Goal: Task Accomplishment & Management: Complete application form

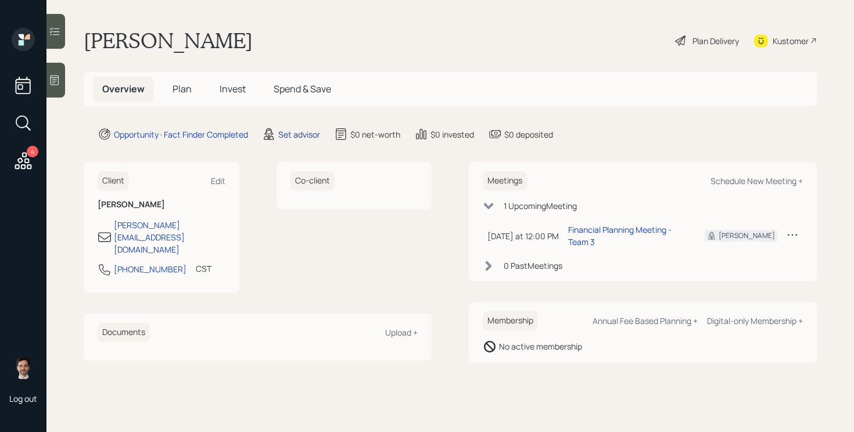
click at [295, 138] on div "Set advisor" at bounding box center [299, 134] width 42 height 12
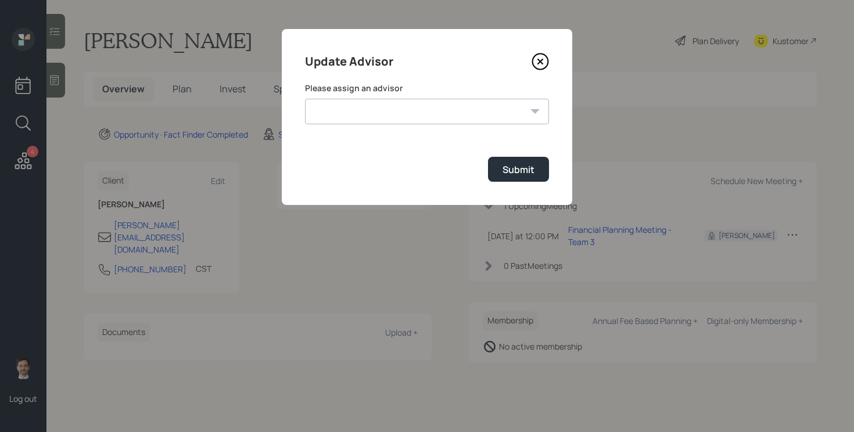
click at [358, 94] on div "Please assign an advisor [PERSON_NAME] [PERSON_NAME] [PERSON_NAME] End [PERSON_…" at bounding box center [427, 104] width 244 height 42
click at [352, 105] on select "[PERSON_NAME] [PERSON_NAME] [PERSON_NAME] End [PERSON_NAME] [PERSON_NAME] [PERS…" at bounding box center [427, 112] width 244 height 26
select select "ef6b64e1-8f62-4a74-b865-a7df4b35b836"
click at [305, 99] on select "[PERSON_NAME] [PERSON_NAME] [PERSON_NAME] End [PERSON_NAME] [PERSON_NAME] [PERS…" at bounding box center [427, 112] width 244 height 26
click at [509, 173] on div "Submit" at bounding box center [519, 169] width 32 height 13
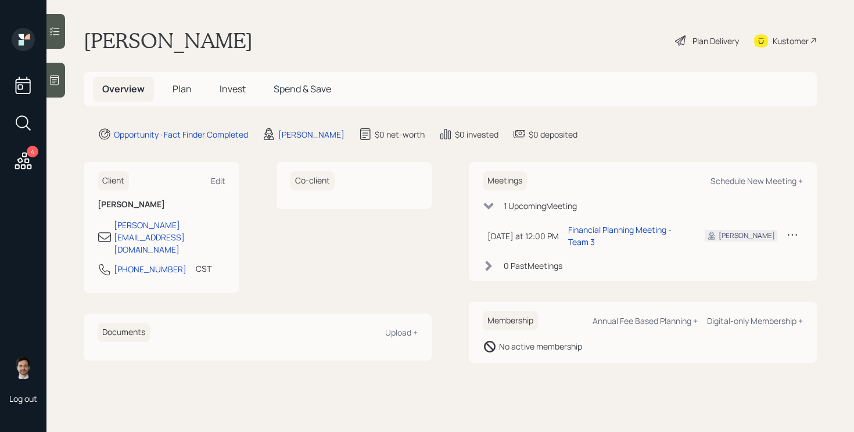
click at [183, 89] on span "Plan" at bounding box center [182, 89] width 19 height 13
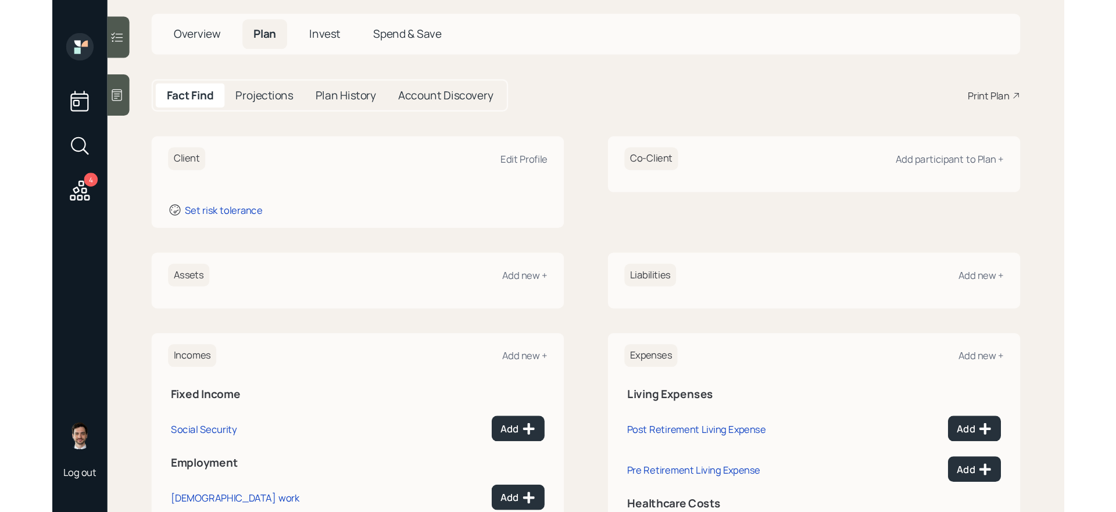
scroll to position [77, 0]
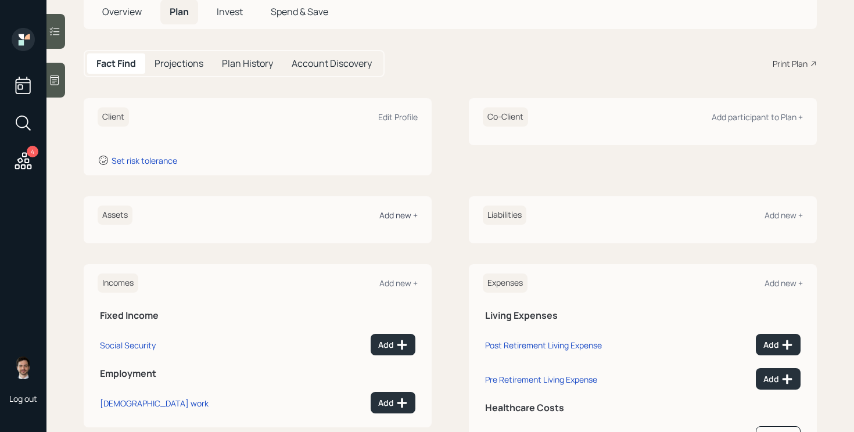
click at [398, 216] on div "Add new +" at bounding box center [398, 215] width 38 height 11
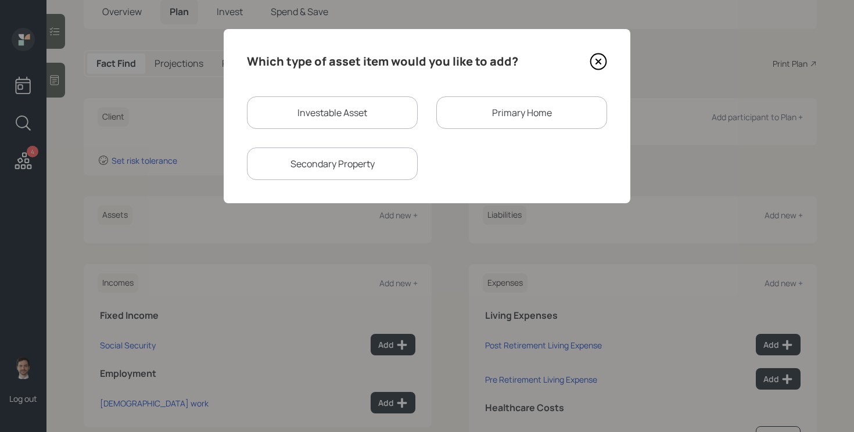
click at [335, 132] on div "Investable Asset Primary Home Secondary Property" at bounding box center [427, 138] width 360 height 84
click at [325, 110] on div "Investable Asset" at bounding box center [332, 112] width 171 height 33
select select "taxable"
select select "balanced"
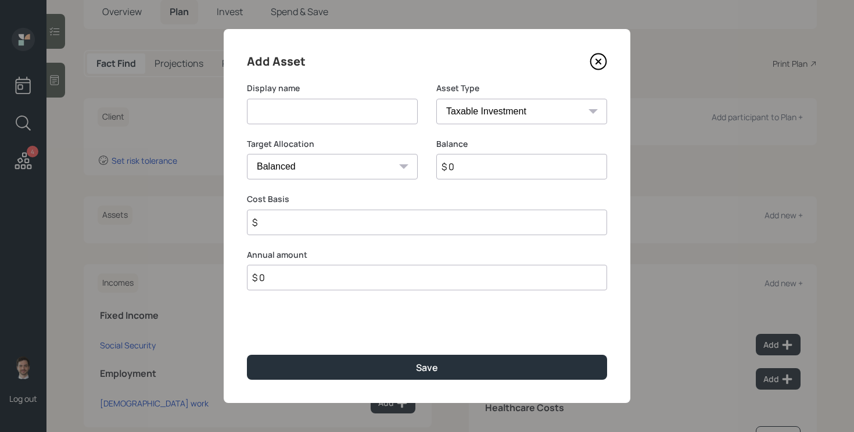
click at [315, 112] on input at bounding box center [332, 112] width 171 height 26
type input "LPL IRA"
type input "$ 150,000"
select select "ira"
type input "$ 0"
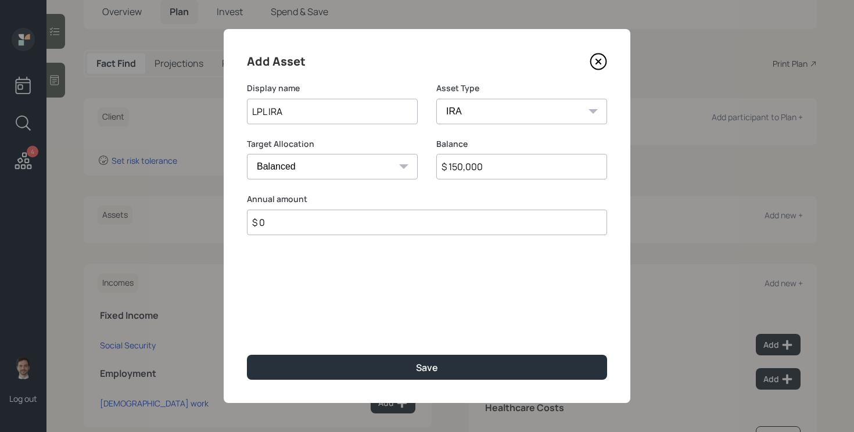
click at [247, 355] on button "Save" at bounding box center [427, 367] width 360 height 25
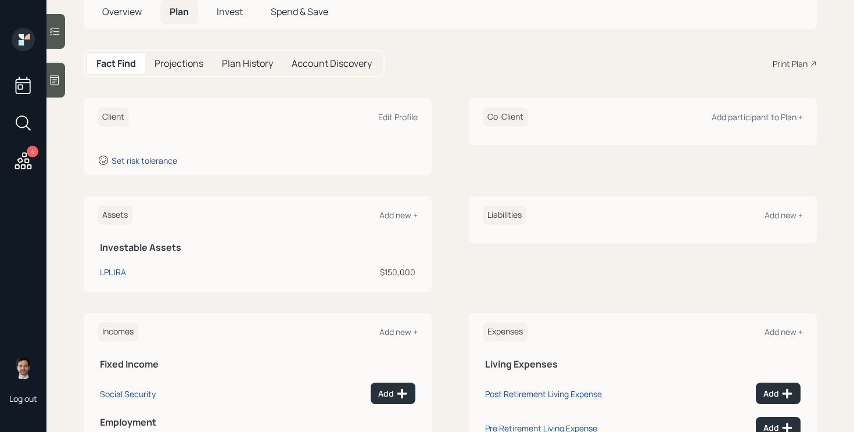
click at [390, 206] on div "Assets Add new +" at bounding box center [258, 215] width 320 height 19
click at [390, 217] on div "Add new +" at bounding box center [398, 215] width 38 height 11
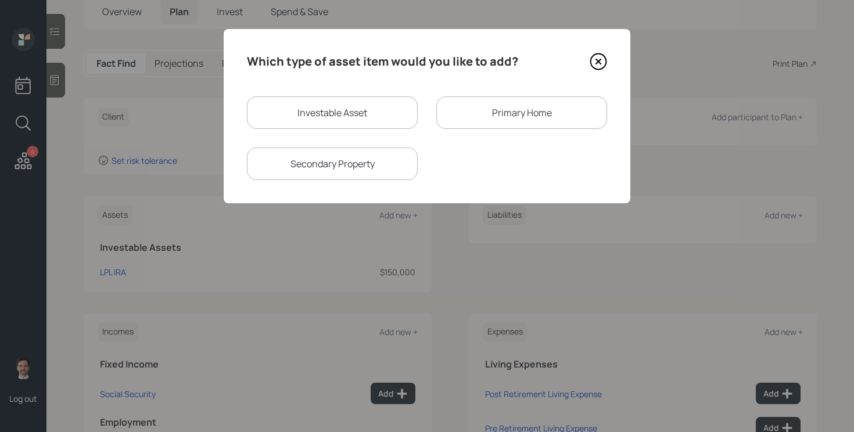
click at [388, 114] on div "Investable Asset" at bounding box center [332, 112] width 171 height 33
select select "taxable"
select select "balanced"
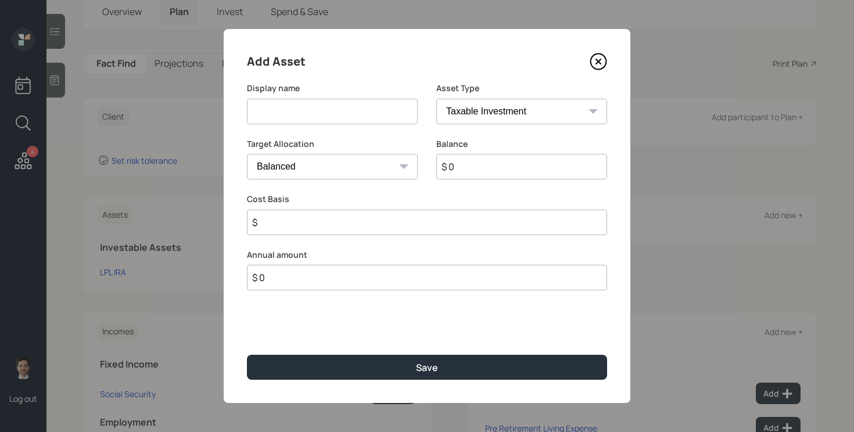
click at [362, 117] on input at bounding box center [332, 112] width 171 height 26
type input "Cash"
select select "emergency_fund"
type input "$ 1,400"
click at [247, 355] on button "Save" at bounding box center [427, 367] width 360 height 25
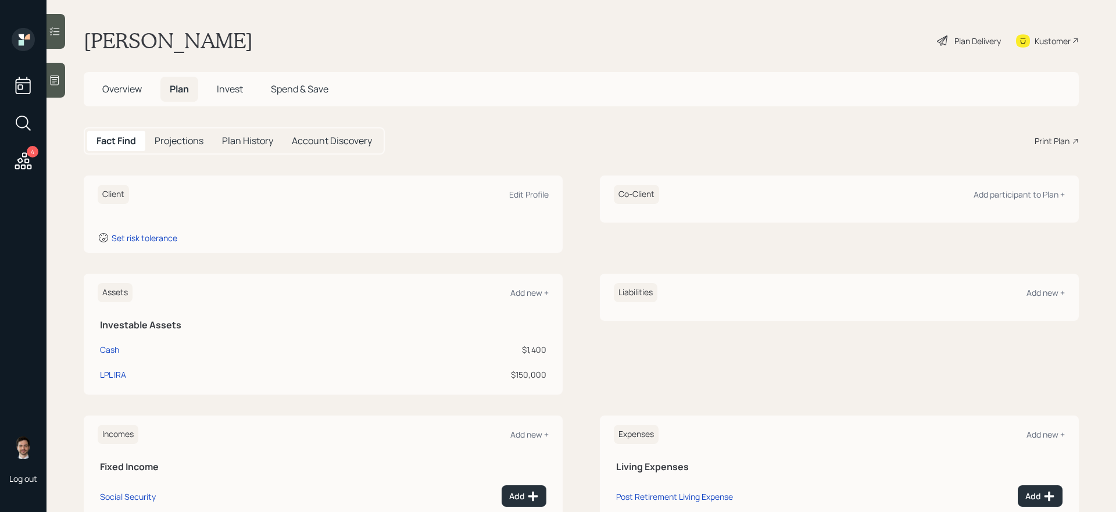
scroll to position [1, 0]
click at [505, 195] on div "Client Edit Profile" at bounding box center [323, 193] width 451 height 19
click at [526, 195] on div "Edit Profile" at bounding box center [529, 193] width 40 height 11
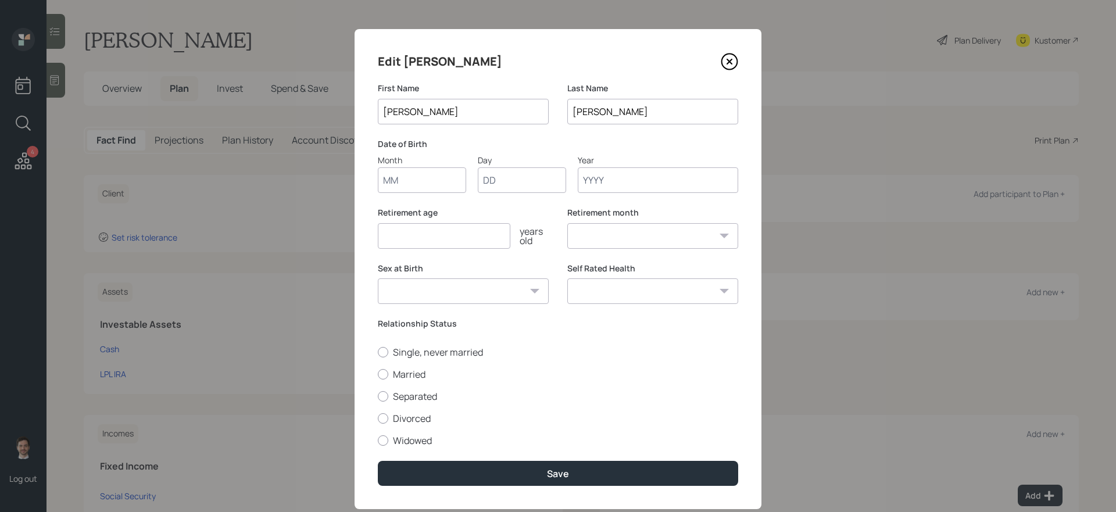
click at [410, 179] on input "Month" at bounding box center [422, 180] width 88 height 26
type input "07"
type input "20"
type input "1952"
select select "7"
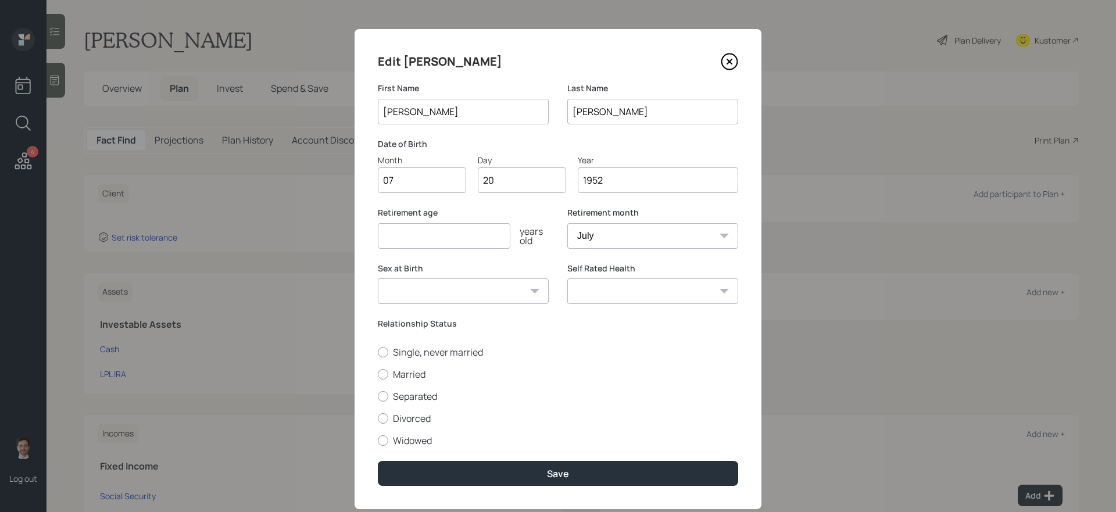
type input "1952"
click at [422, 235] on input "number" at bounding box center [444, 236] width 132 height 26
type input "65"
click at [539, 292] on select "[DEMOGRAPHIC_DATA] [DEMOGRAPHIC_DATA] Other / Prefer not to say" at bounding box center [463, 291] width 171 height 26
select select "[DEMOGRAPHIC_DATA]"
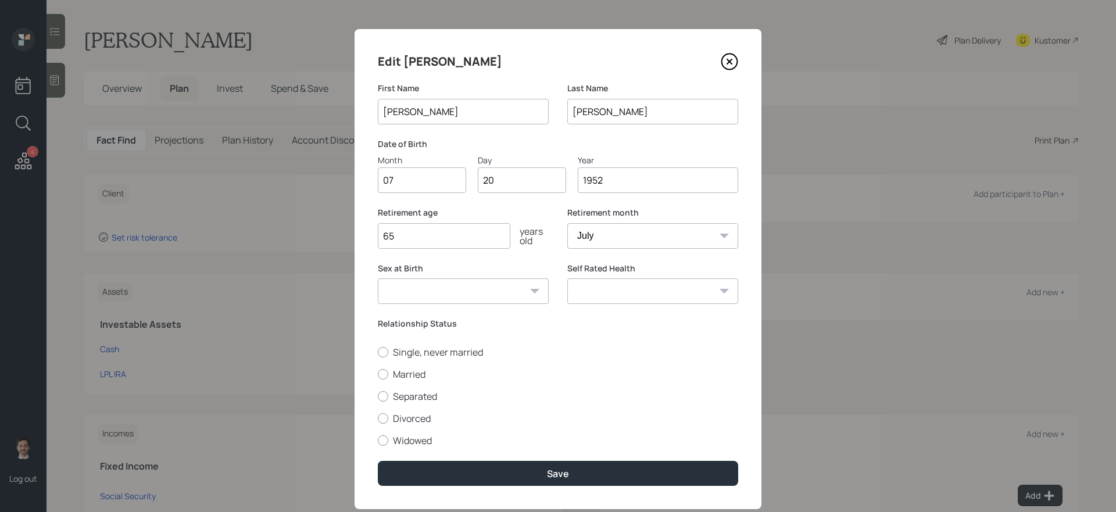
click at [378, 278] on select "[DEMOGRAPHIC_DATA] [DEMOGRAPHIC_DATA] Other / Prefer not to say" at bounding box center [463, 291] width 171 height 26
click at [418, 353] on label "Single, never married" at bounding box center [558, 352] width 360 height 13
click at [378, 352] on input "Single, never married" at bounding box center [377, 352] width 1 height 1
radio input "true"
click at [668, 297] on select "Excellent Very Good Good Fair Poor" at bounding box center [652, 291] width 171 height 26
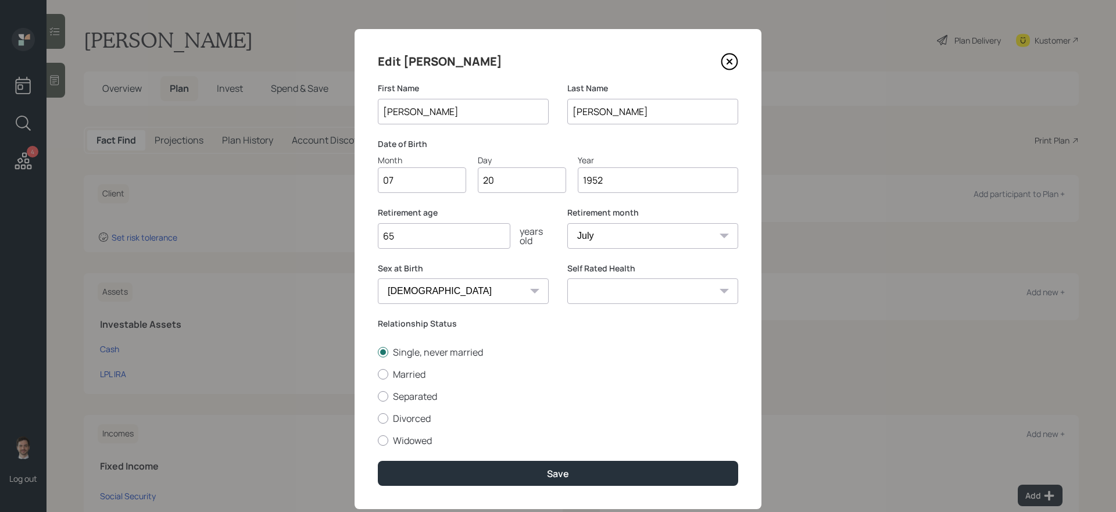
select select "excellent"
click at [567, 278] on select "Excellent Very Good Good Fair Poor" at bounding box center [652, 291] width 171 height 26
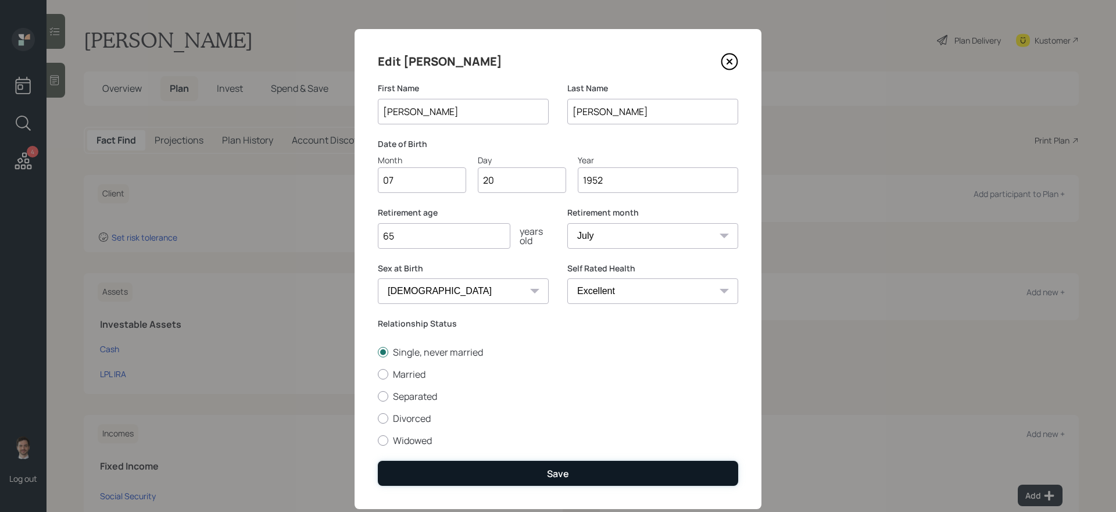
click at [555, 432] on button "Save" at bounding box center [558, 473] width 360 height 25
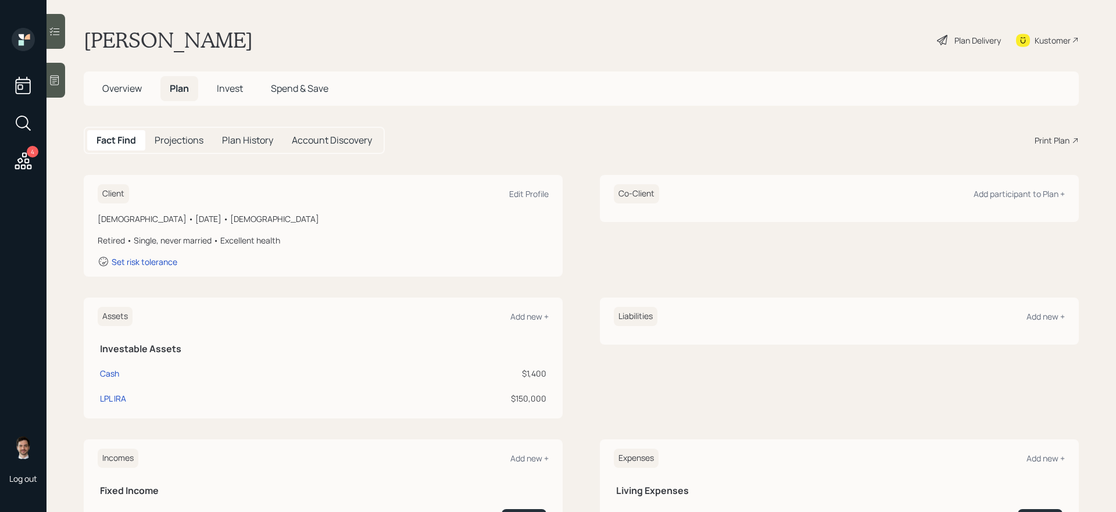
click at [854, 41] on div "Plan Delivery" at bounding box center [977, 40] width 46 height 12
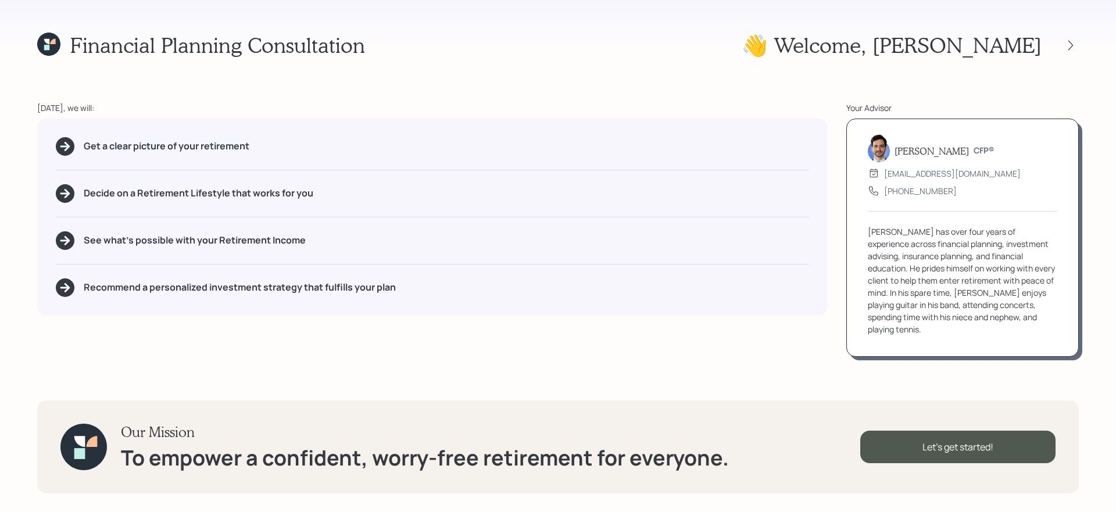
click at [854, 49] on div at bounding box center [1070, 45] width 16 height 16
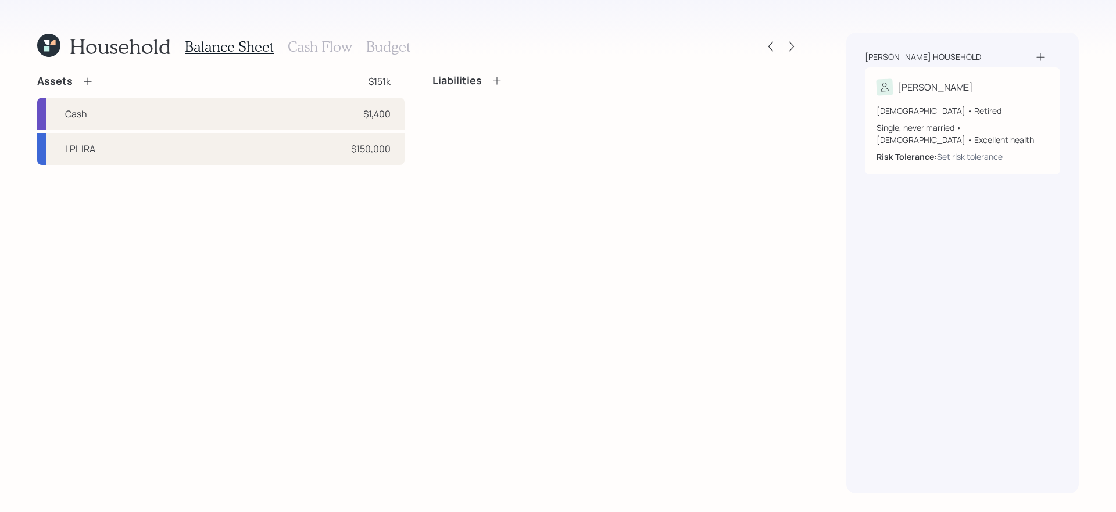
click at [88, 80] on icon at bounding box center [88, 82] width 12 height 12
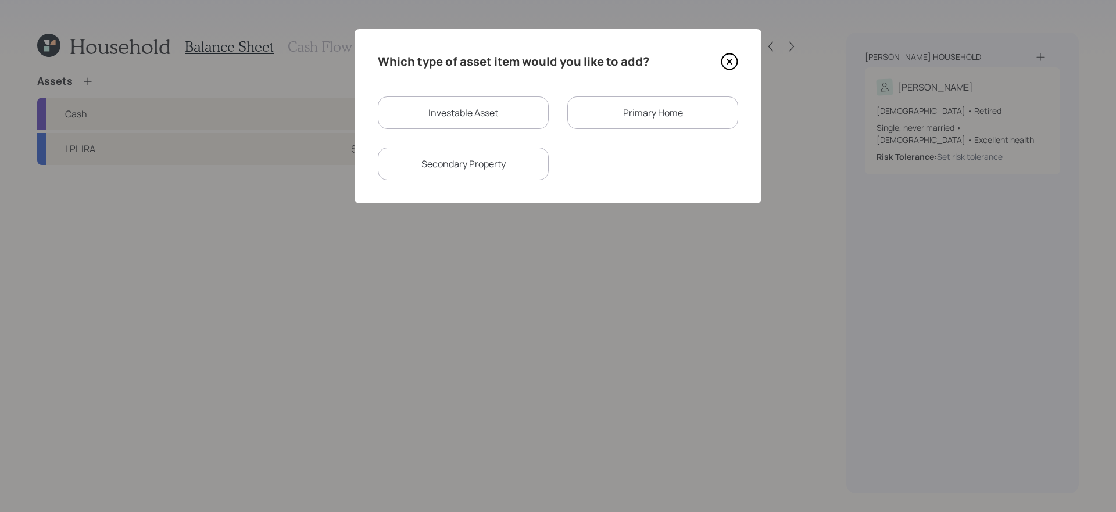
click at [604, 113] on div "Primary Home" at bounding box center [652, 112] width 171 height 33
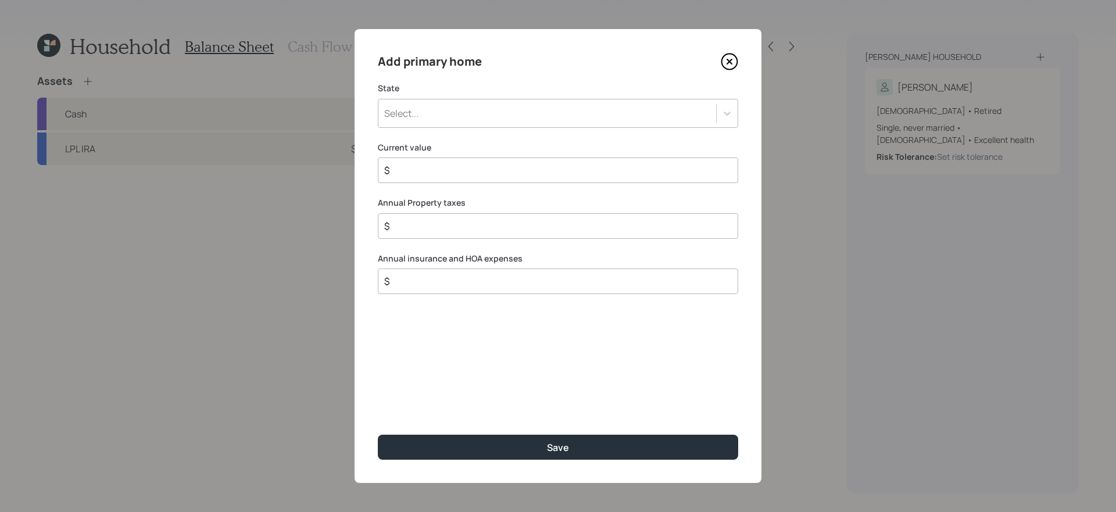
click at [482, 120] on div "Select..." at bounding box center [547, 113] width 338 height 20
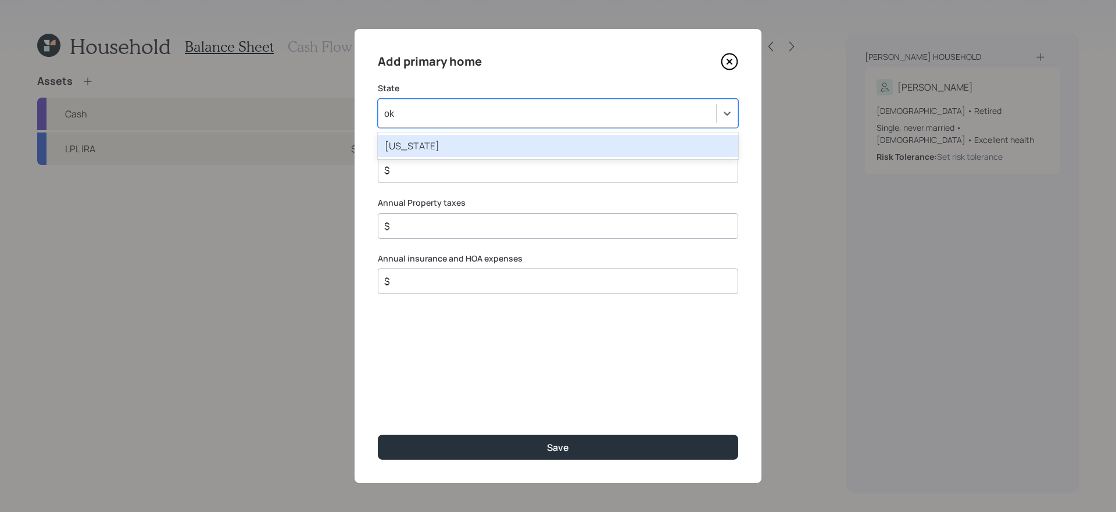
type input "okl"
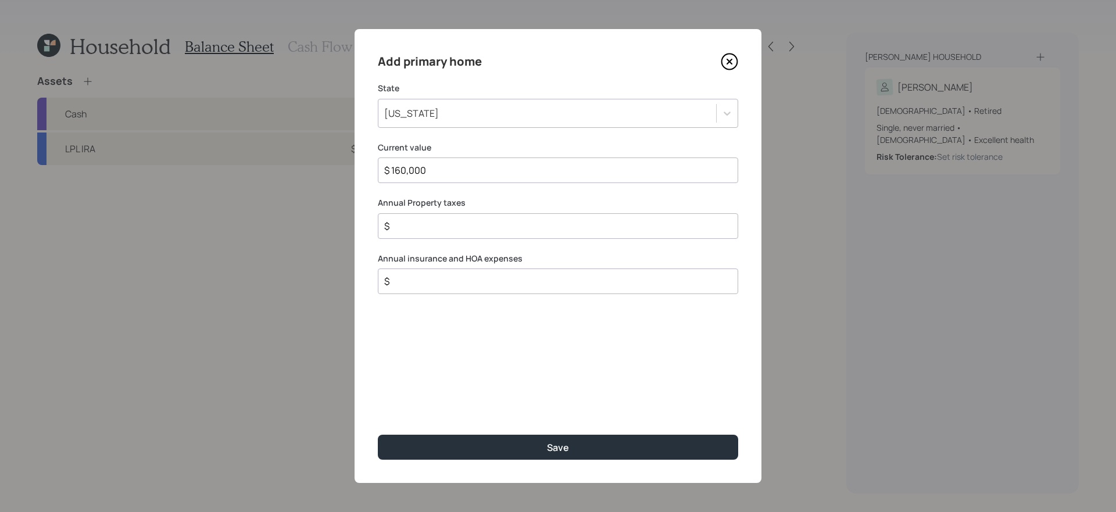
type input "$ 160,000"
type input "$ 75"
type input "$ 1,000"
click at [378, 432] on button "Save" at bounding box center [558, 447] width 360 height 25
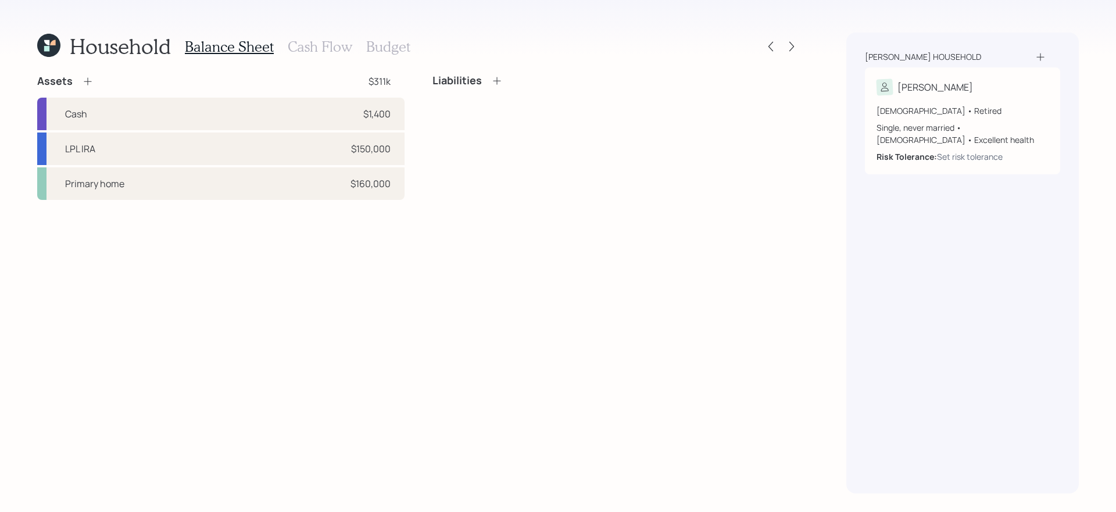
click at [495, 78] on icon at bounding box center [497, 81] width 12 height 12
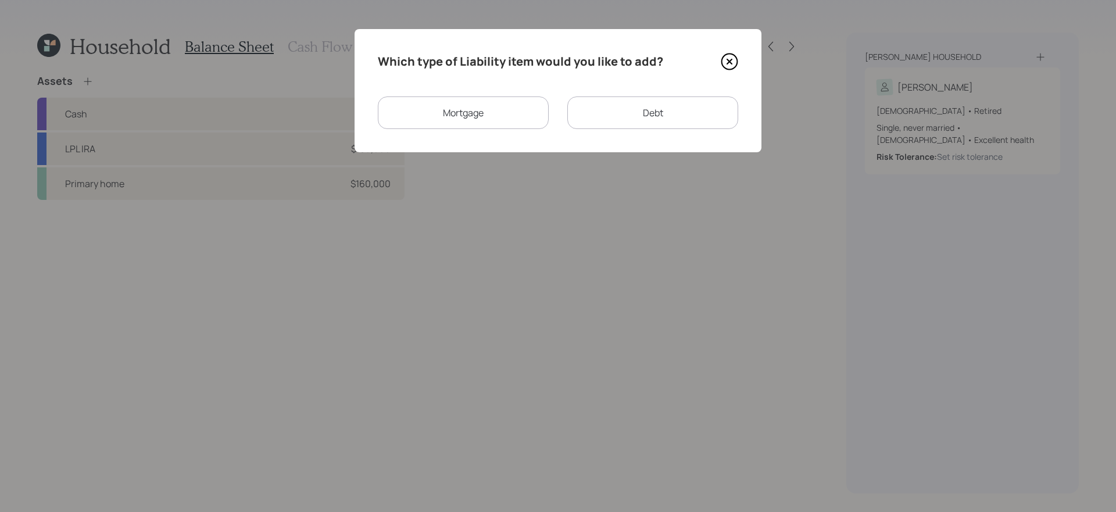
click at [646, 121] on div "Debt" at bounding box center [652, 112] width 171 height 33
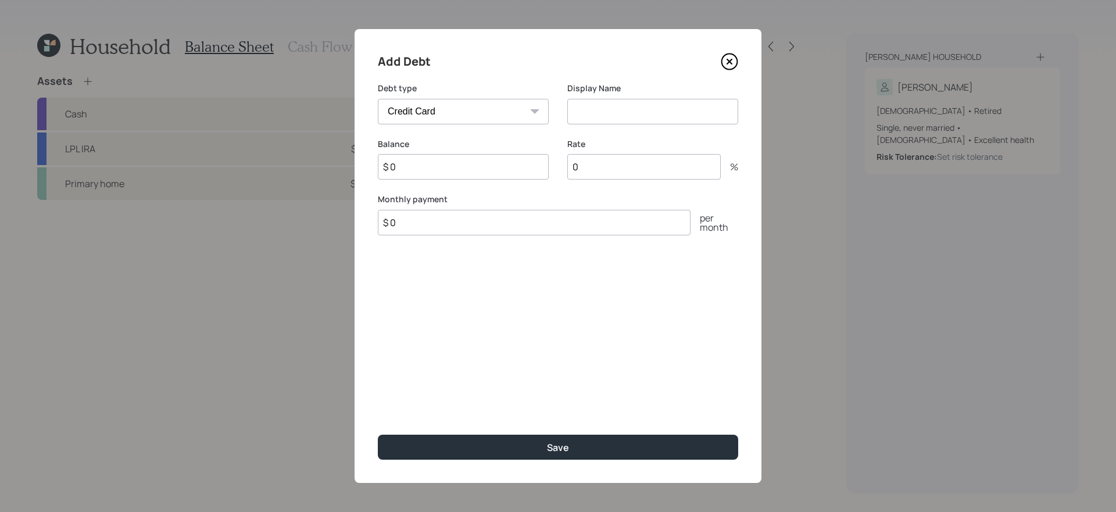
click at [461, 114] on select "Car Credit Card Medical Student Other" at bounding box center [463, 112] width 171 height 26
select select "other"
click at [378, 99] on select "Car Credit Card Medical Student Other" at bounding box center [463, 112] width 171 height 26
click at [447, 170] on input "$ 0" at bounding box center [463, 167] width 171 height 26
type input "$ 2,200"
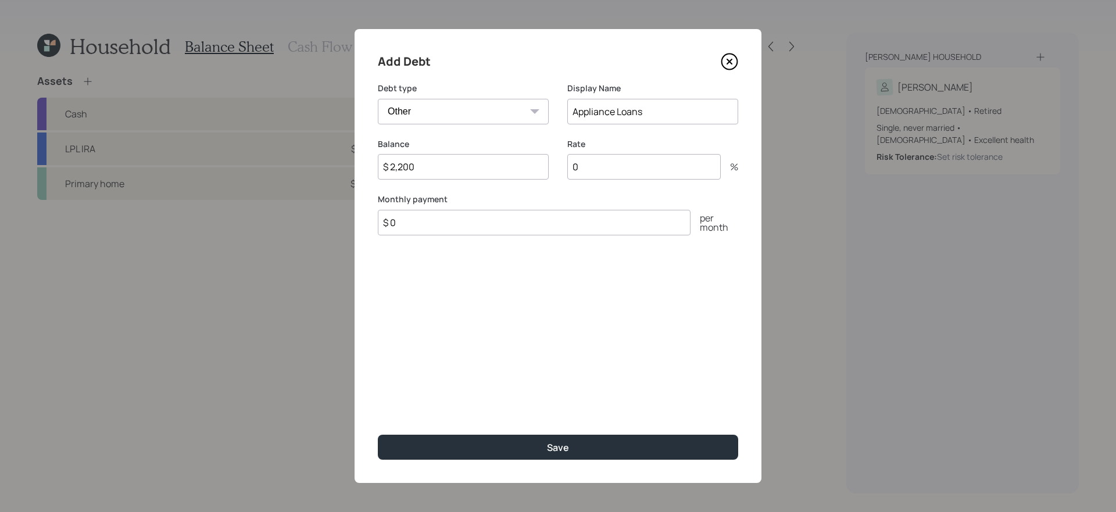
type input "Appliance Loans"
type input "$ 460"
type input "14.99"
click at [378, 432] on button "Save" at bounding box center [558, 447] width 360 height 25
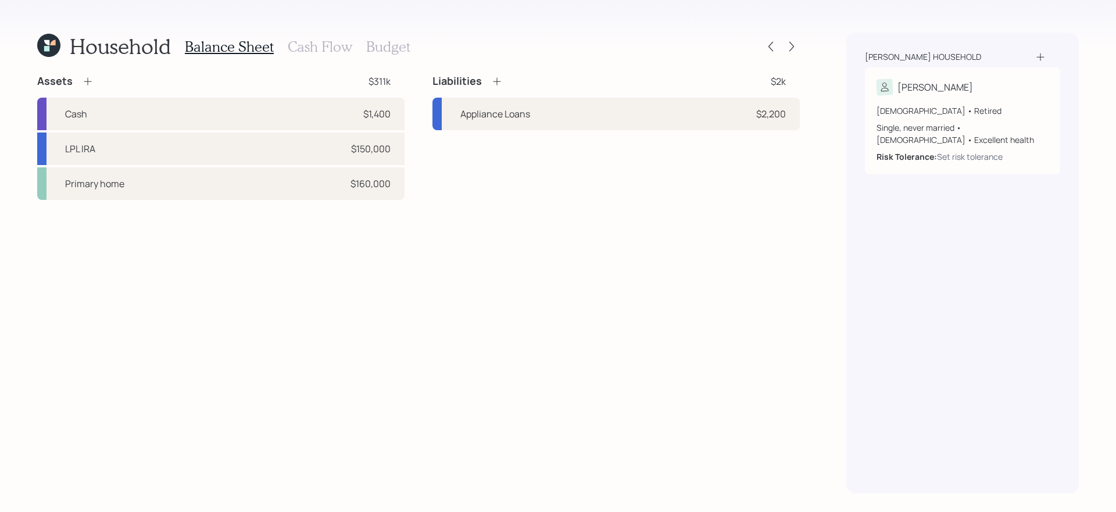
click at [496, 199] on div "Liabilities $2k Appliance Loans $2,200" at bounding box center [615, 137] width 367 height 126
click at [501, 83] on icon at bounding box center [497, 82] width 12 height 12
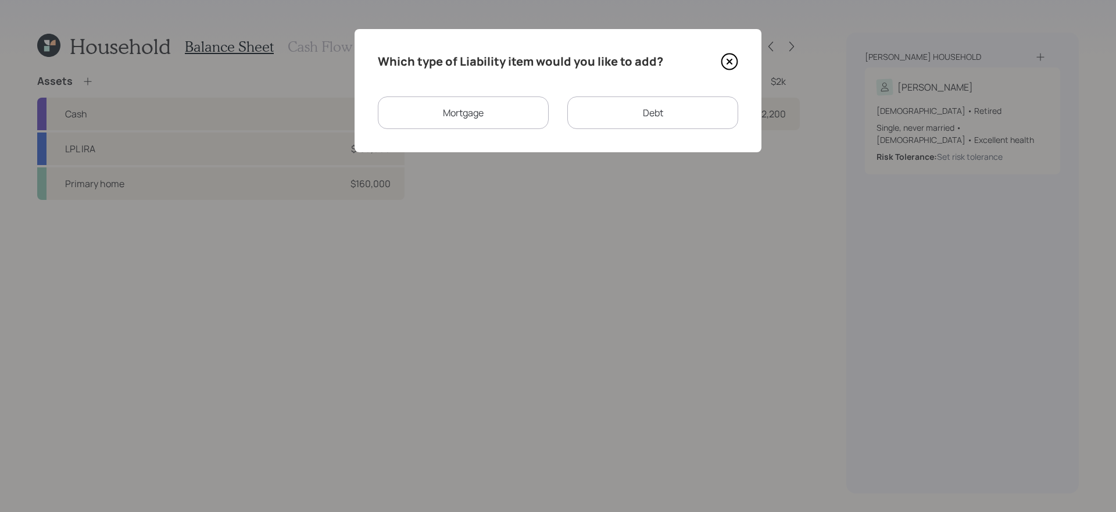
click at [587, 104] on div "Debt" at bounding box center [652, 112] width 171 height 33
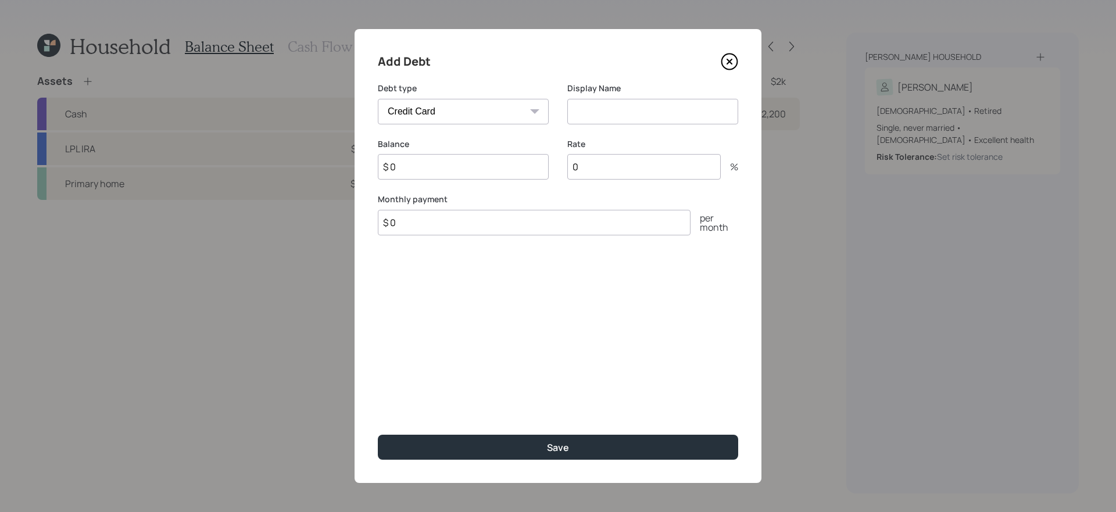
click at [475, 114] on select "Car Credit Card Medical Student Other" at bounding box center [463, 112] width 171 height 26
select select "other"
click at [378, 99] on select "Car Credit Card Medical Student Other" at bounding box center [463, 112] width 171 height 26
click at [627, 113] on input at bounding box center [652, 112] width 171 height 26
type input "TV Loan"
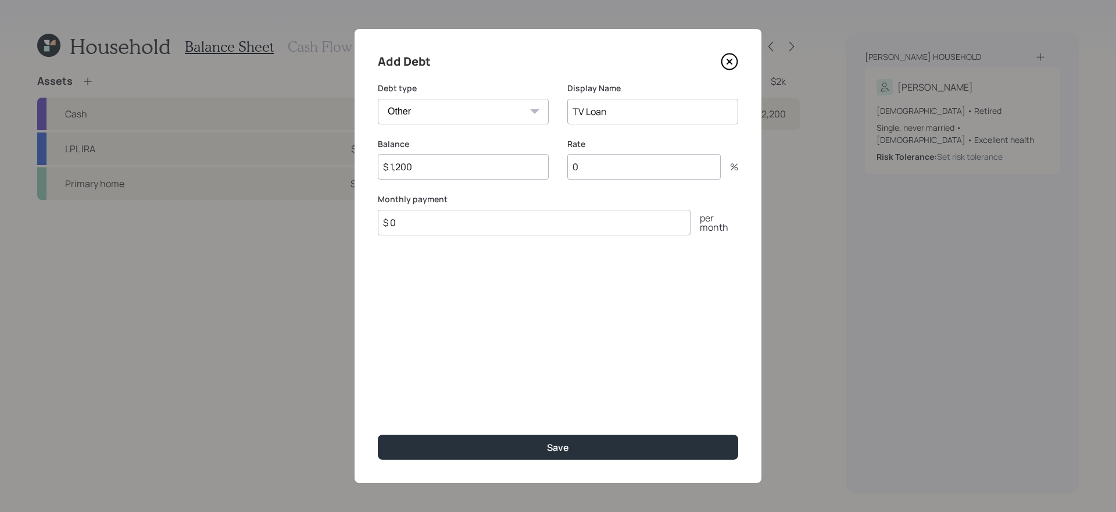
type input "$ 1,200"
type input "$ 63"
type input "10"
click at [378, 432] on button "Save" at bounding box center [558, 447] width 360 height 25
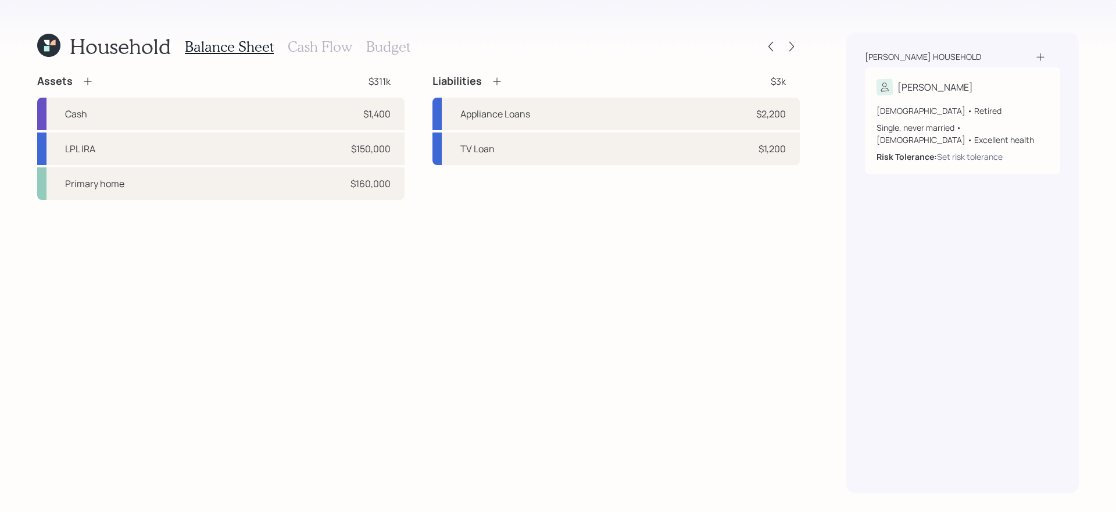
click at [307, 48] on h3 "Cash Flow" at bounding box center [320, 46] width 64 height 17
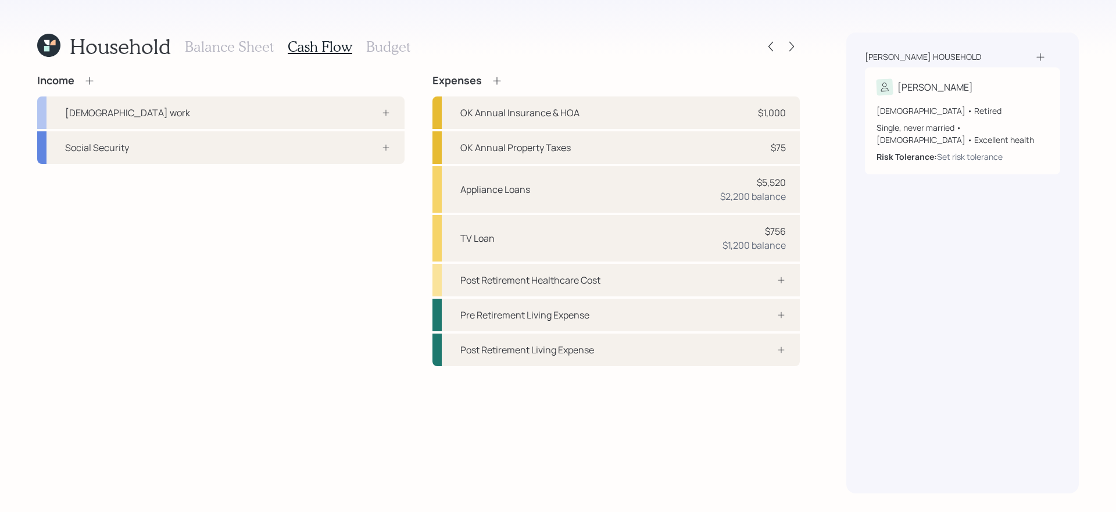
click at [90, 78] on icon at bounding box center [90, 81] width 12 height 12
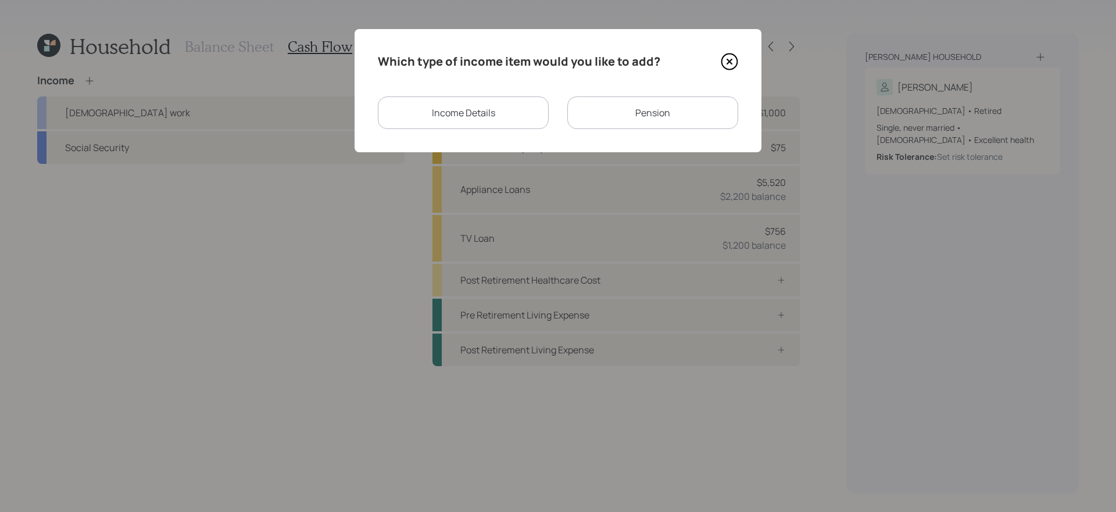
click at [682, 109] on div "Pension" at bounding box center [652, 112] width 171 height 33
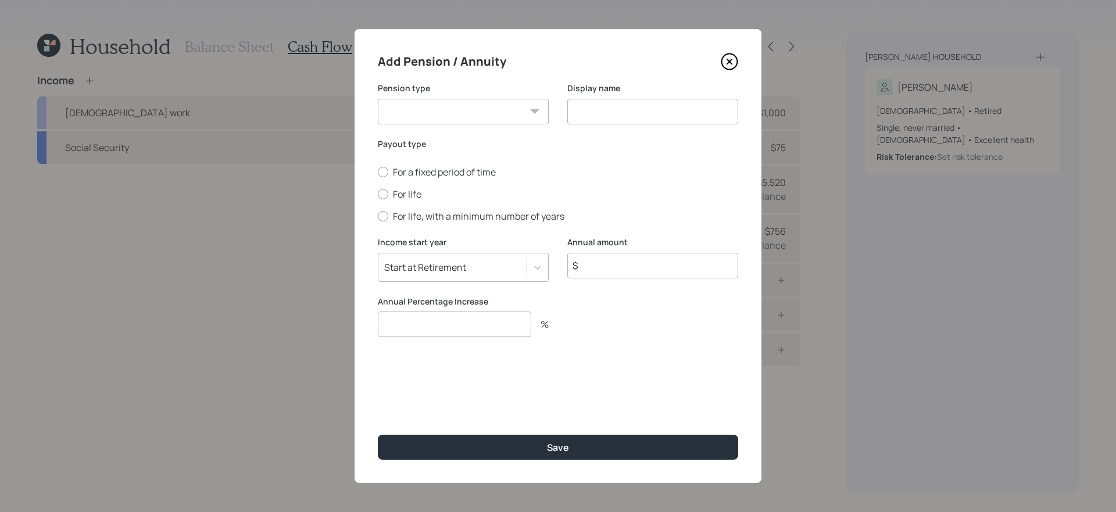
click at [459, 106] on select "Pension Annuity" at bounding box center [463, 112] width 171 height 26
select select "pension"
click at [378, 99] on select "Pension Annuity" at bounding box center [463, 112] width 171 height 26
click at [622, 115] on input at bounding box center [652, 112] width 171 height 26
type input "Pension"
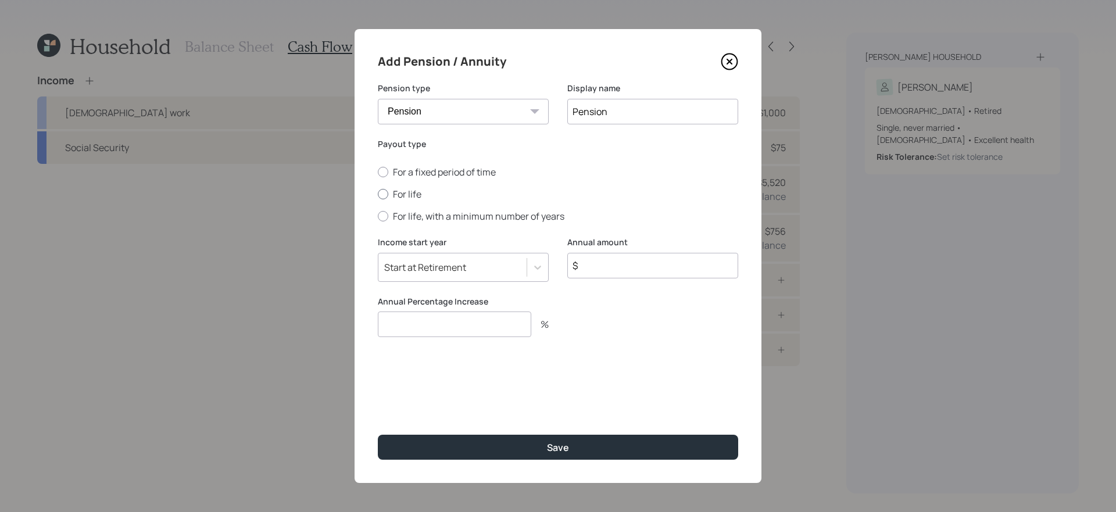
click at [398, 195] on label "For life" at bounding box center [558, 194] width 360 height 13
click at [378, 195] on input "For life" at bounding box center [377, 194] width 1 height 1
radio input "true"
click at [619, 264] on input "$" at bounding box center [652, 266] width 171 height 26
type input "$ 18,000"
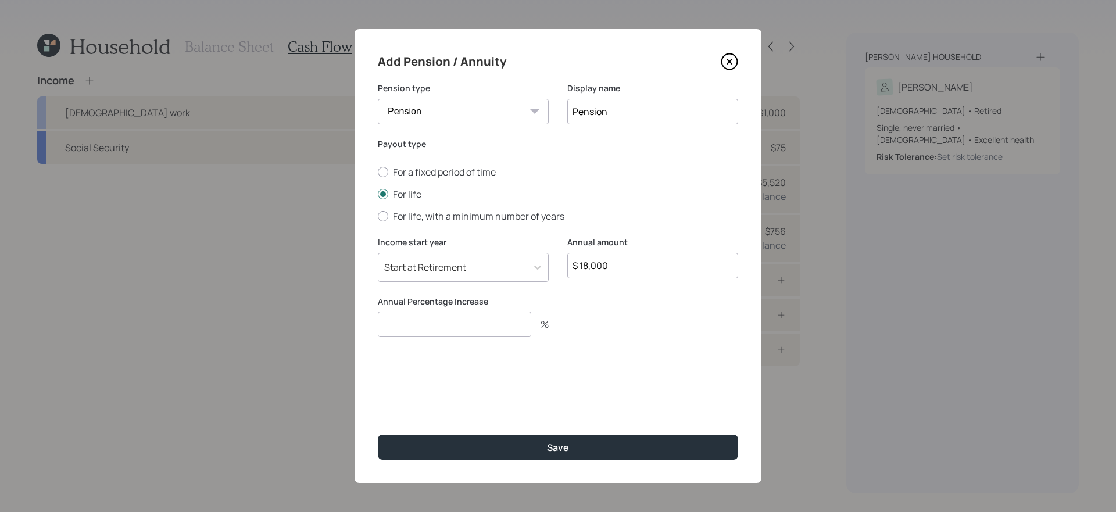
click at [490, 314] on input "number" at bounding box center [454, 324] width 153 height 26
type input "0"
click at [378, 432] on button "Save" at bounding box center [558, 447] width 360 height 25
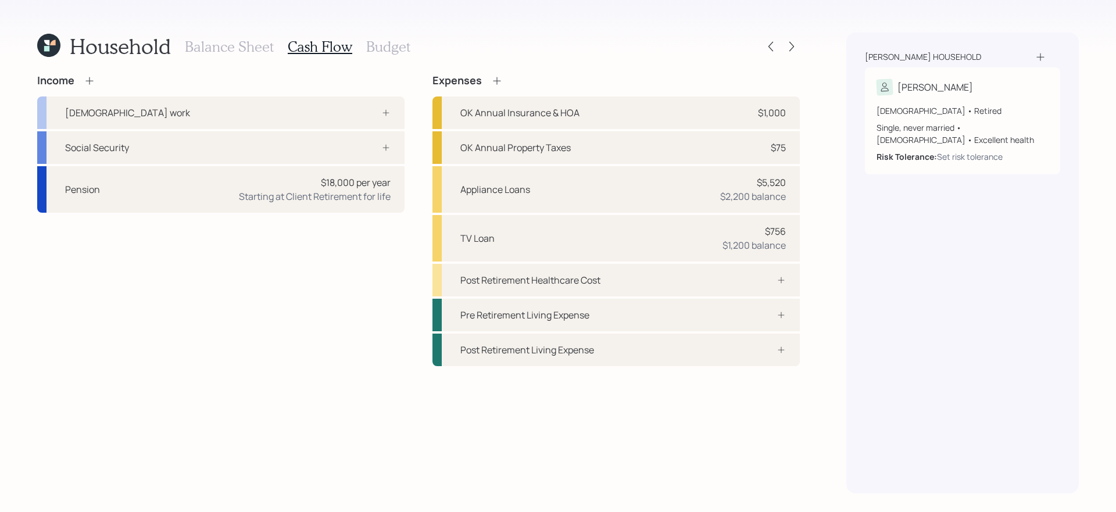
click at [225, 283] on div "Income [DEMOGRAPHIC_DATA] work Social Security Pension $18,000 per year Startin…" at bounding box center [220, 220] width 367 height 292
click at [333, 146] on div "Social Security" at bounding box center [220, 147] width 367 height 33
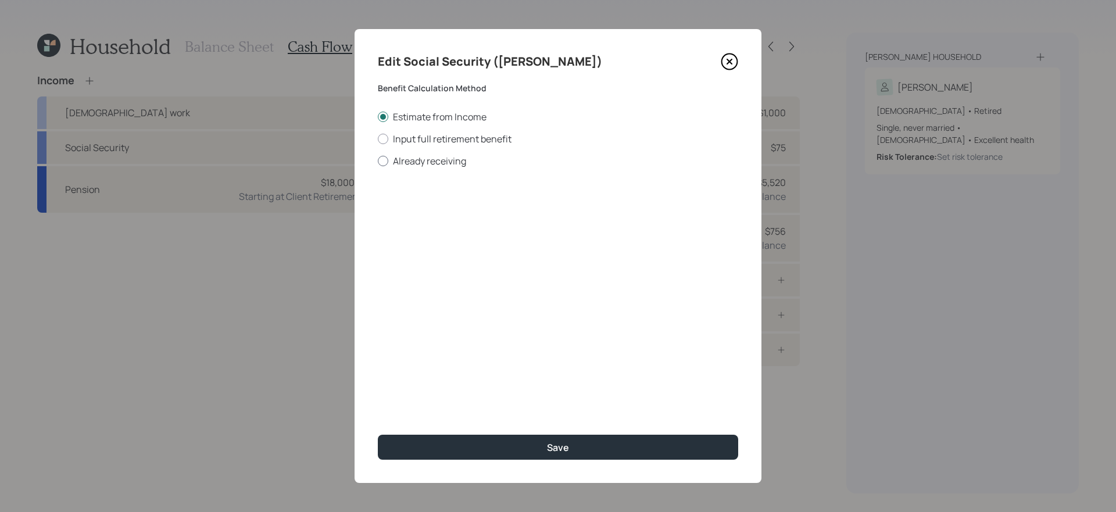
click at [430, 157] on label "Already receiving" at bounding box center [558, 161] width 360 height 13
click at [378, 160] on input "Already receiving" at bounding box center [377, 160] width 1 height 1
radio input "true"
click at [454, 275] on input "number" at bounding box center [444, 280] width 132 height 26
type input "67"
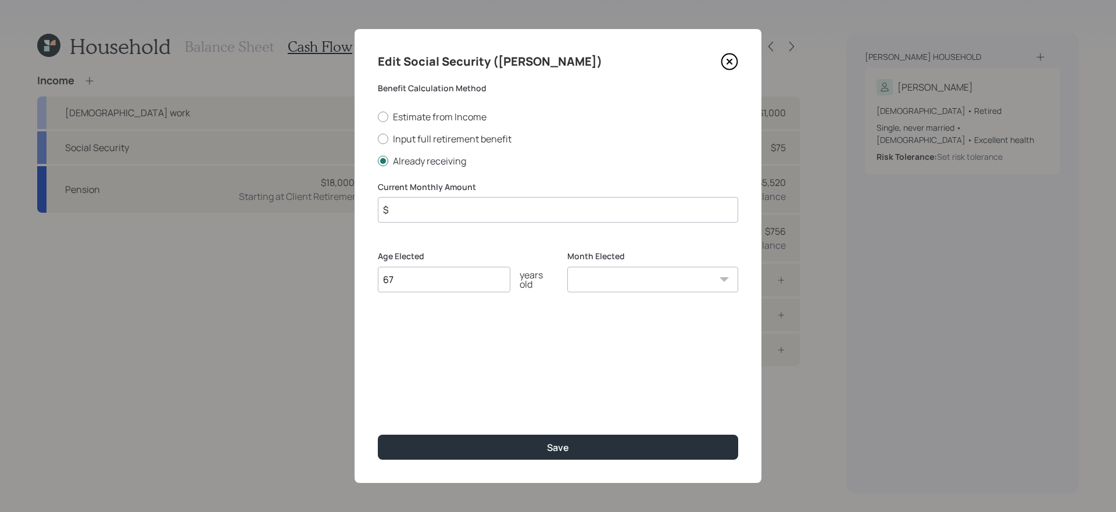
click at [481, 209] on input "$" at bounding box center [558, 210] width 360 height 26
type input "$ 1,685"
click at [378, 432] on button "Save" at bounding box center [558, 447] width 360 height 25
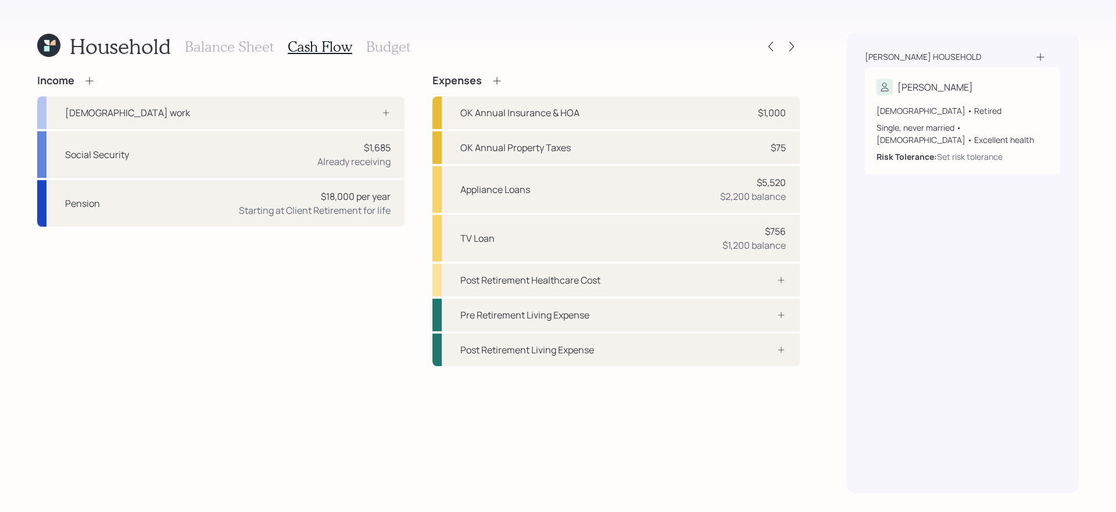
click at [262, 287] on div "Income [DEMOGRAPHIC_DATA] work Social Security $1,685 Already receiving Pension…" at bounding box center [220, 220] width 367 height 292
click at [639, 287] on div "Post Retirement Healthcare Cost" at bounding box center [615, 280] width 367 height 33
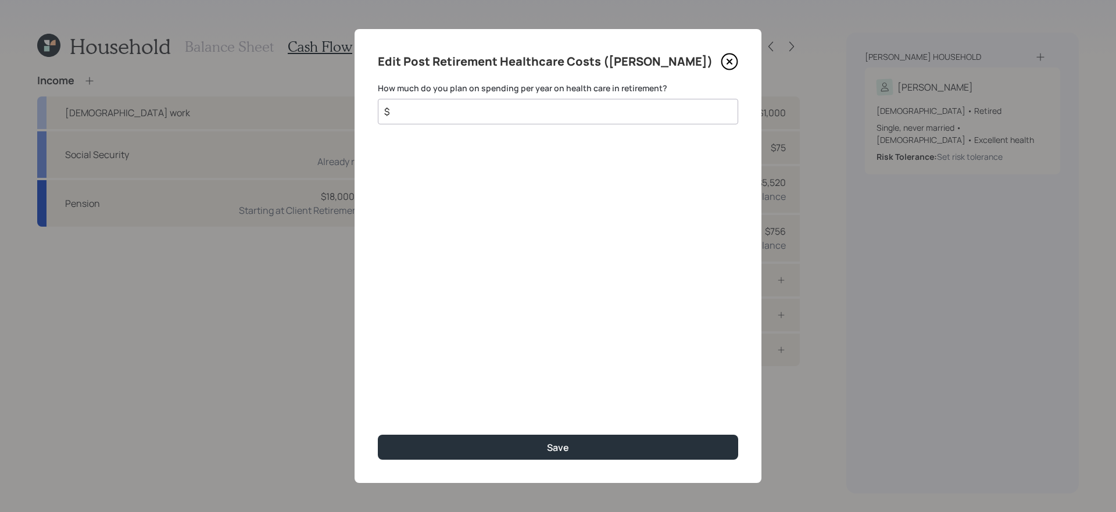
click at [616, 114] on input "$" at bounding box center [553, 112] width 340 height 14
type input "$ 6,000"
click at [378, 432] on button "Save" at bounding box center [558, 447] width 360 height 25
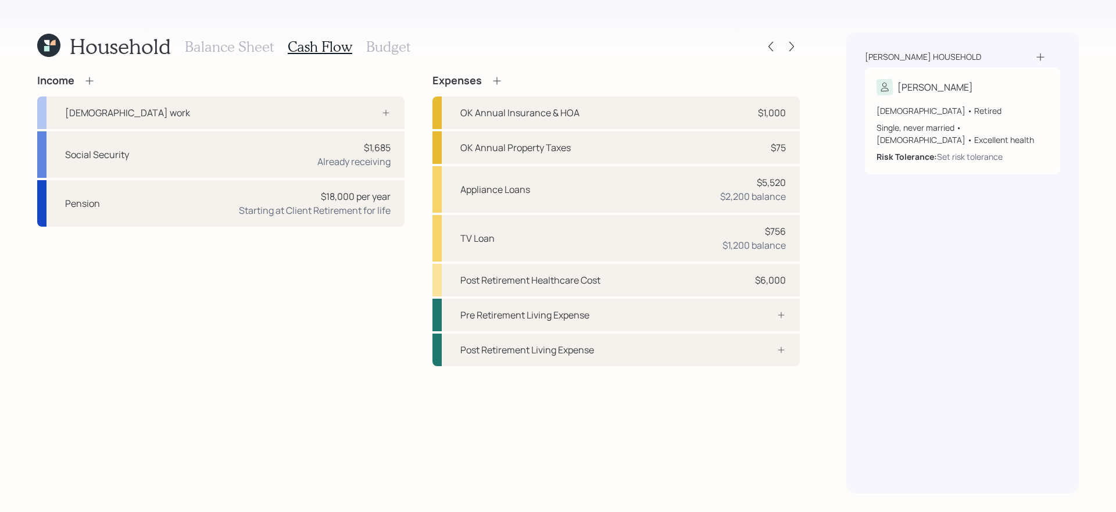
click at [383, 48] on h3 "Budget" at bounding box center [388, 46] width 44 height 17
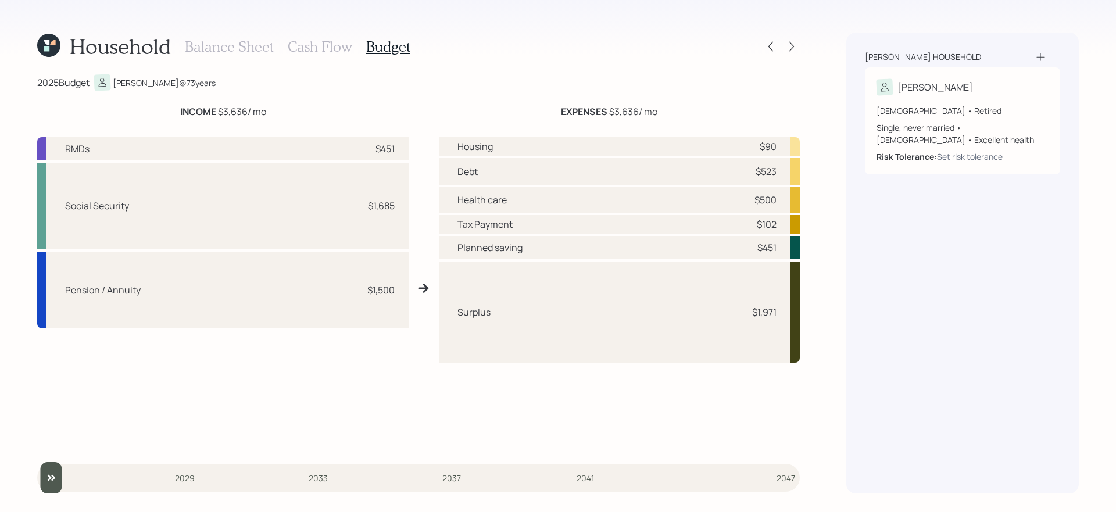
click at [316, 43] on h3 "Cash Flow" at bounding box center [320, 46] width 64 height 17
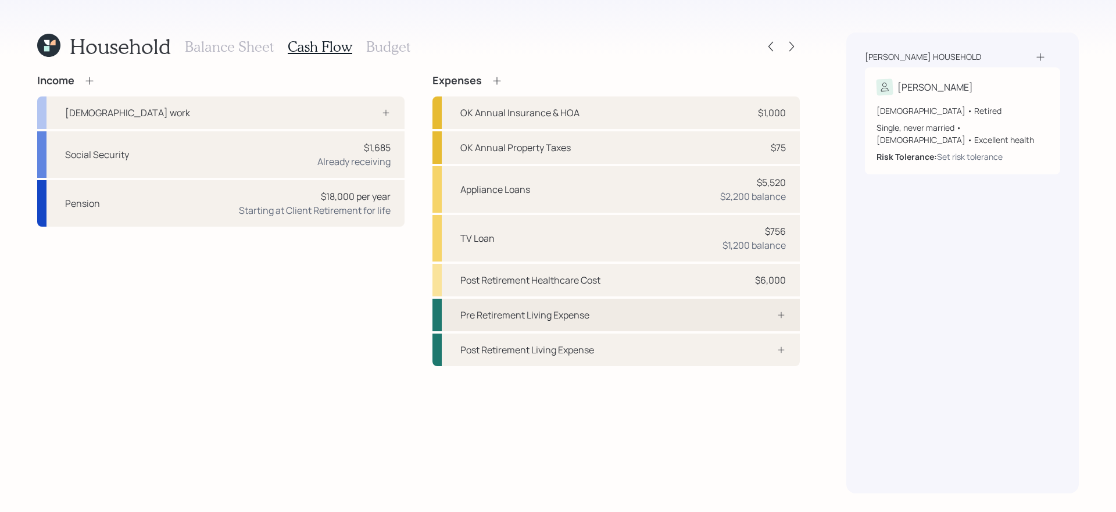
click at [603, 308] on div "Pre Retirement Living Expense" at bounding box center [615, 315] width 367 height 33
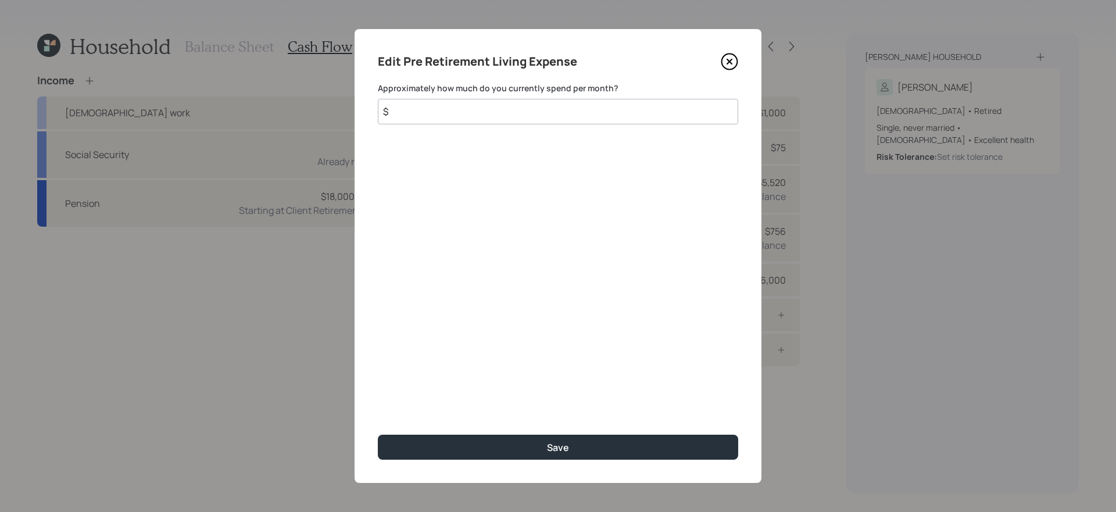
click at [497, 112] on input "$" at bounding box center [558, 112] width 360 height 26
type input "$ 1,400"
click at [378, 432] on button "Save" at bounding box center [558, 447] width 360 height 25
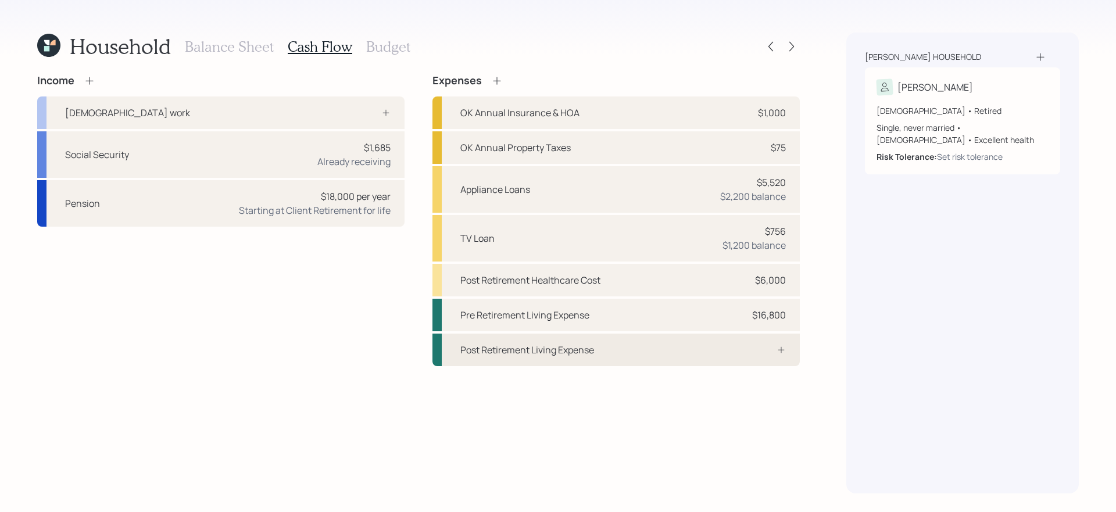
click at [621, 334] on div "Post Retirement Living Expense" at bounding box center [615, 350] width 367 height 33
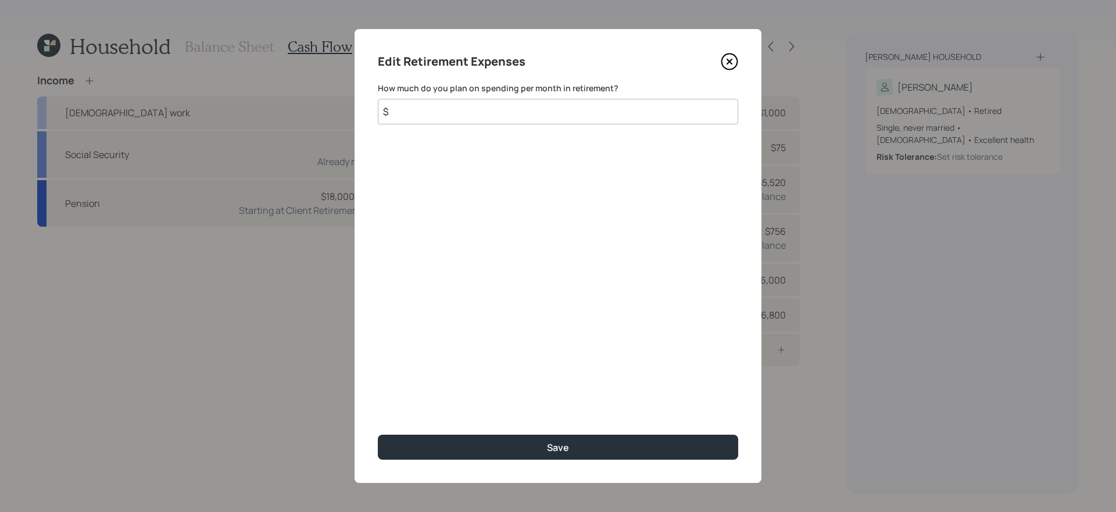
click at [455, 110] on input "$" at bounding box center [558, 112] width 360 height 26
type input "$ 14,000"
click at [378, 432] on button "Save" at bounding box center [558, 447] width 360 height 25
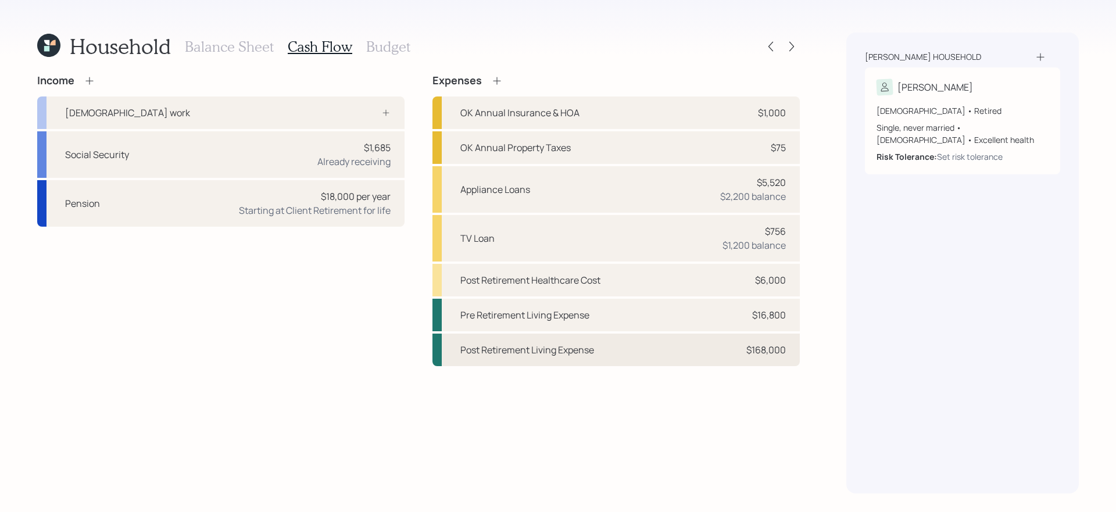
click at [579, 346] on div "Post Retirement Living Expense" at bounding box center [527, 350] width 134 height 14
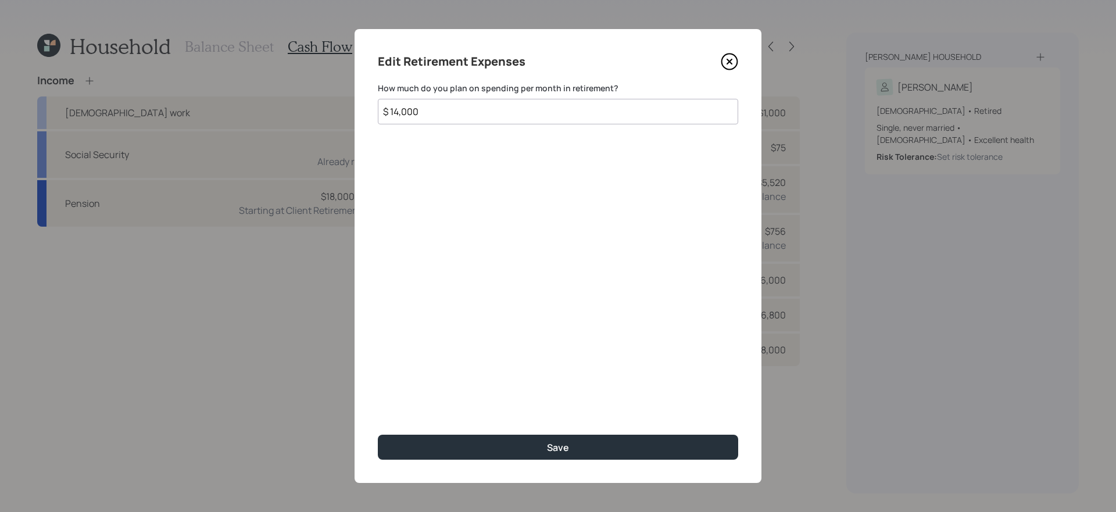
click at [436, 112] on input "$ 14,000" at bounding box center [558, 112] width 360 height 26
type input "$ 1,400"
click at [378, 432] on button "Save" at bounding box center [558, 447] width 360 height 25
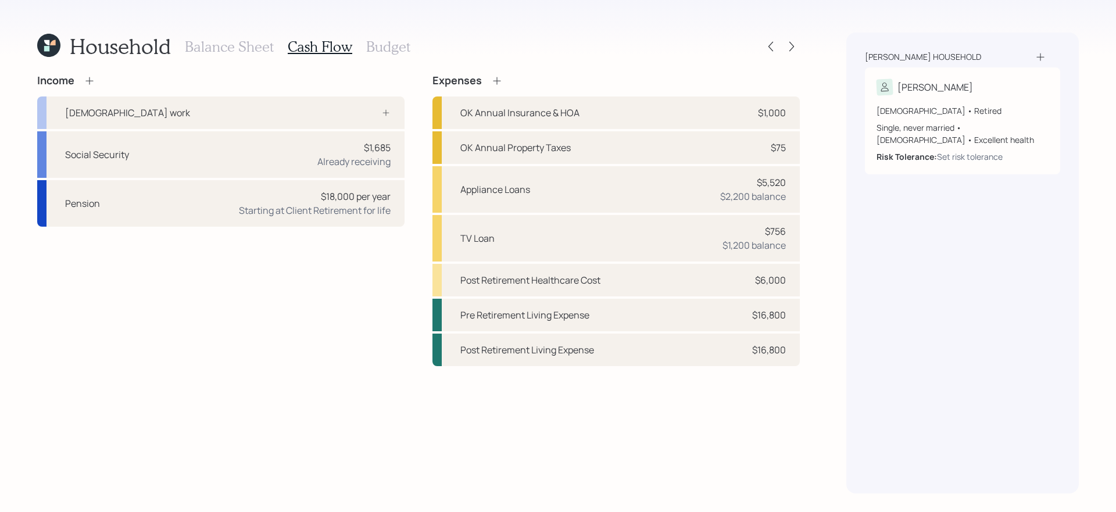
click at [496, 78] on icon at bounding box center [497, 81] width 8 height 8
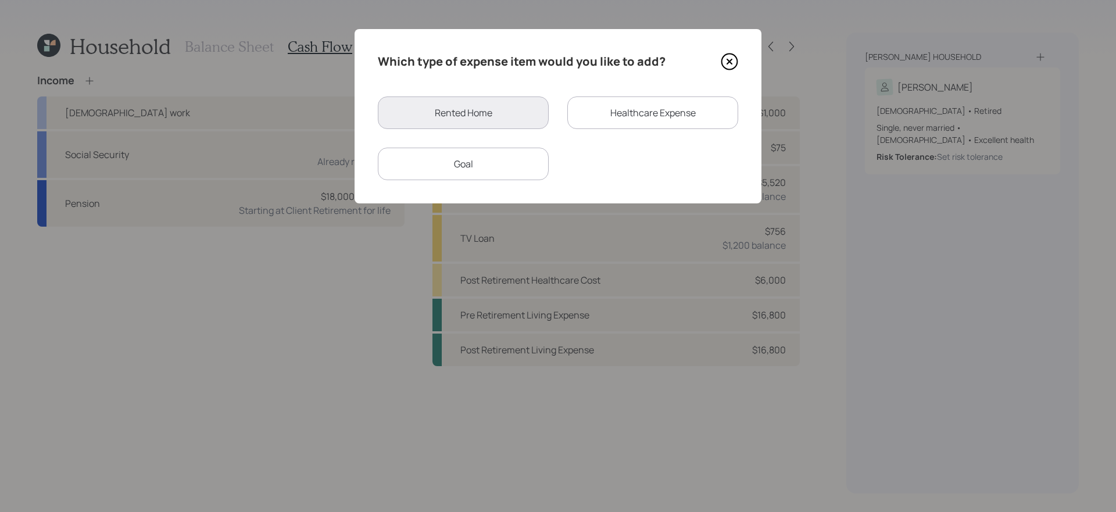
click at [526, 159] on div "Goal" at bounding box center [463, 164] width 171 height 33
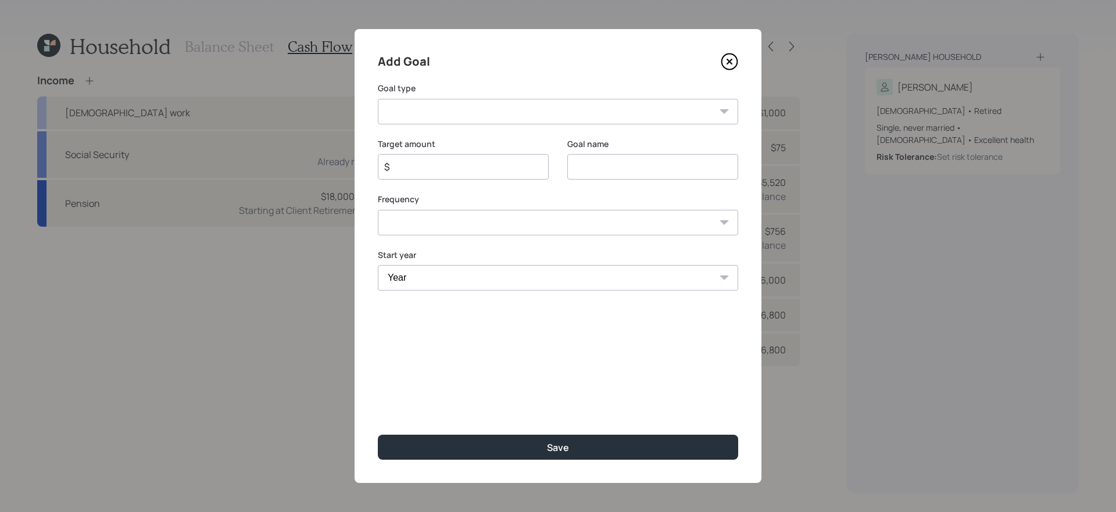
click at [544, 114] on select "Create an emergency fund Donate to charity Purchase a home Make a purchase Supp…" at bounding box center [558, 112] width 360 height 26
select select "vacation"
click at [378, 99] on select "Create an emergency fund Donate to charity Purchase a home Make a purchase Supp…" at bounding box center [558, 112] width 360 height 26
type input "Plan for travel"
click at [463, 280] on select "Year [DATE] 2026 2027 2028 2029 2030 2031 2032 2033 2034 2035 2036 2037 2038 20…" at bounding box center [558, 278] width 360 height 26
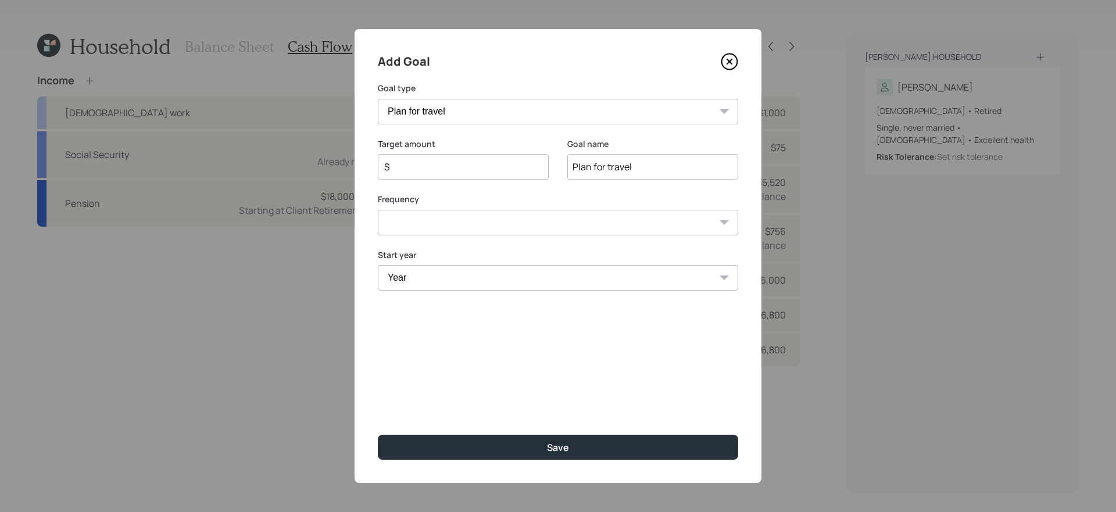
select select "2026"
click at [378, 265] on select "Year [DATE] 2026 2027 2028 2029 2030 2031 2032 2033 2034 2035 2036 2037 2038 20…" at bounding box center [558, 278] width 360 height 26
click at [508, 231] on select "One time Every 1 year Every 2 years Every 3 years Every 4 years Every 5 years E…" at bounding box center [558, 223] width 360 height 26
select select "1"
click at [378, 210] on select "One time Every 1 year Every 2 years Every 3 years Every 4 years Every 5 years E…" at bounding box center [558, 223] width 360 height 26
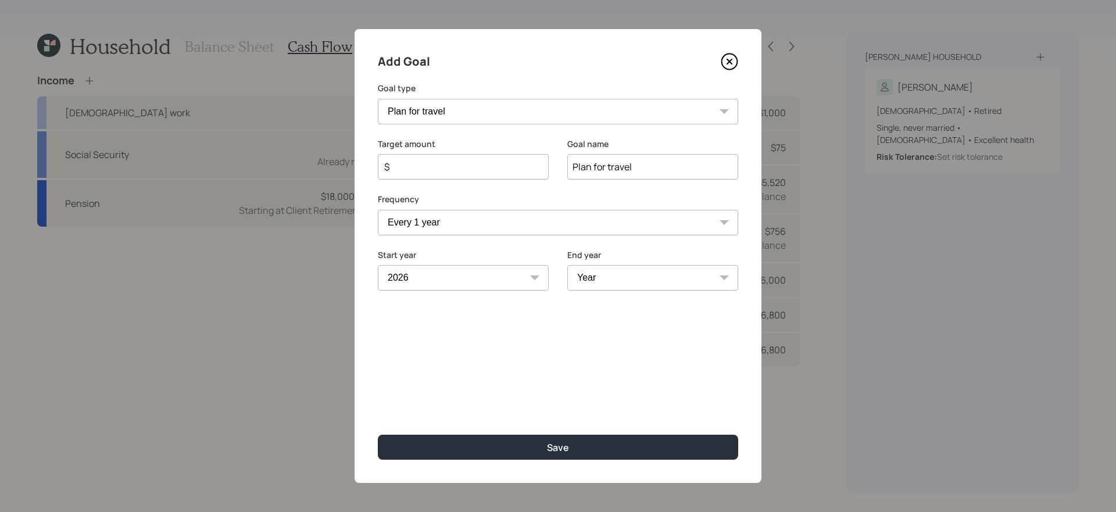
click at [517, 164] on input "$" at bounding box center [458, 167] width 151 height 14
type input "$ 6,000"
click at [532, 390] on div "Add Goal Goal type Create an emergency fund Donate to charity Purchase a home M…" at bounding box center [557, 256] width 407 height 454
click at [683, 282] on select "Year [DATE] 2027 2028 2029 2030 2031 2032 2033 2034 2035 2036 2037 2038 2039 20…" at bounding box center [652, 278] width 171 height 26
select select "2035"
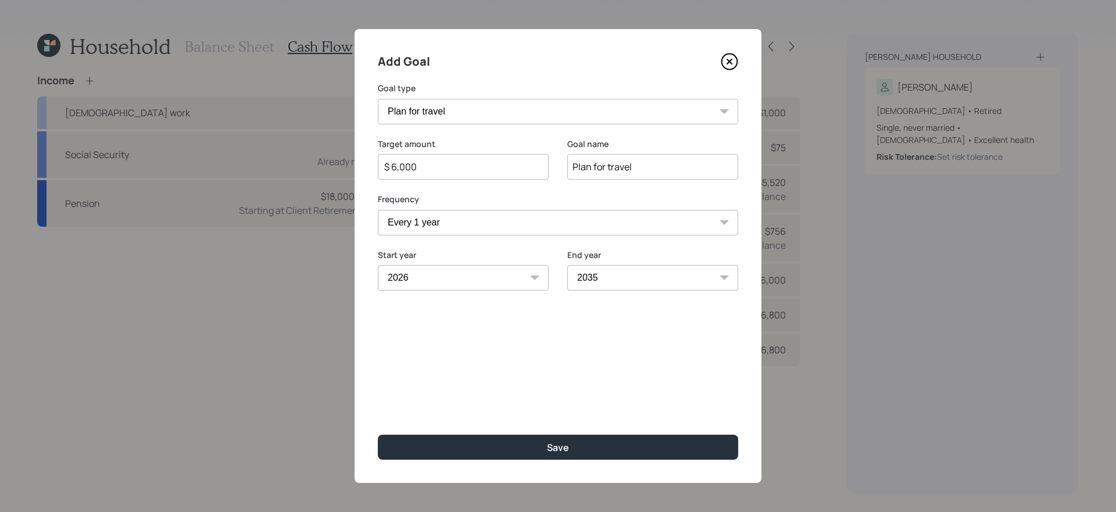
click at [567, 265] on select "Year [DATE] 2027 2028 2029 2030 2031 2032 2033 2034 2035 2036 2037 2038 2039 20…" at bounding box center [652, 278] width 171 height 26
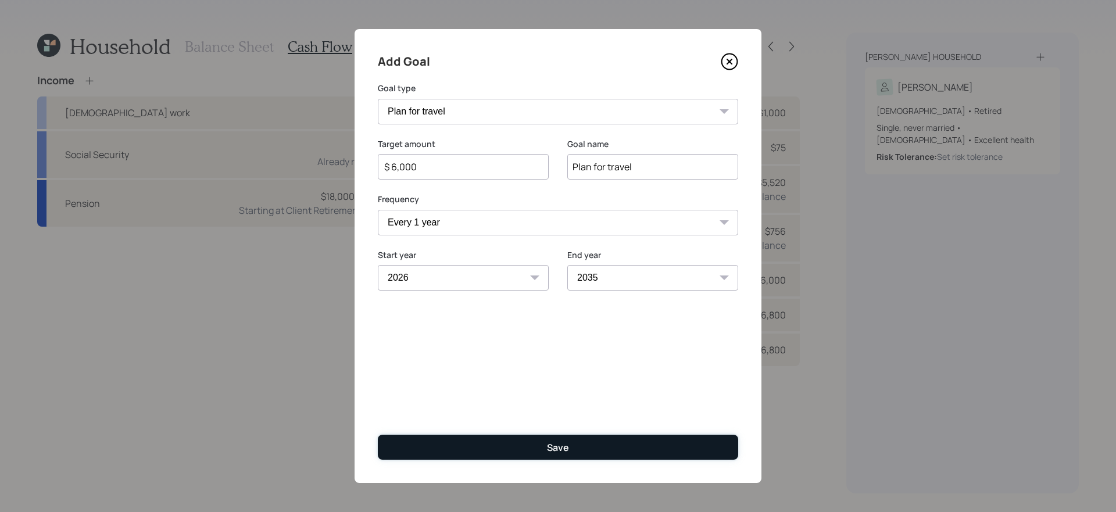
click at [567, 432] on div "Save" at bounding box center [558, 447] width 22 height 13
type input "$"
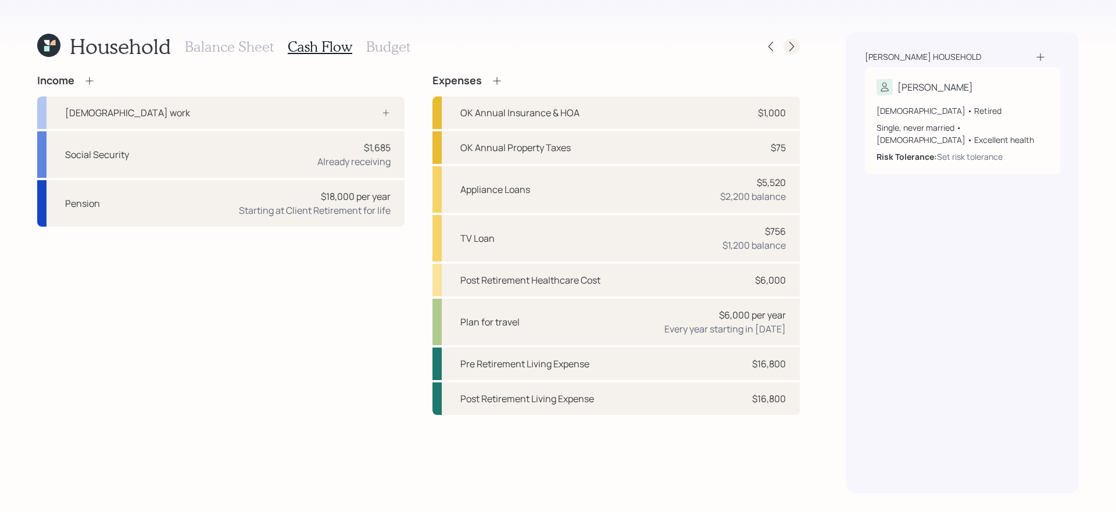
click at [786, 46] on icon at bounding box center [792, 47] width 12 height 12
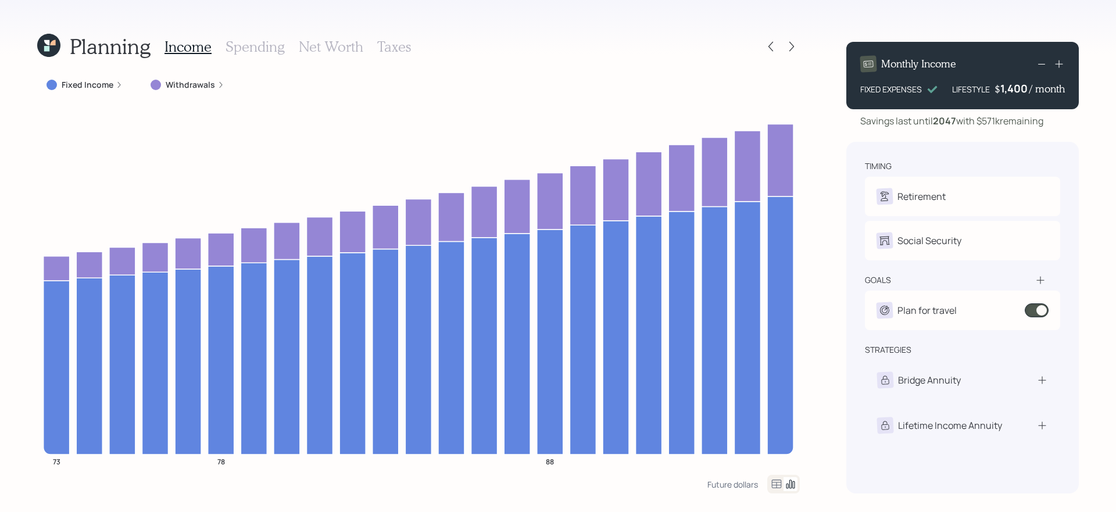
click at [174, 84] on label "Withdrawals" at bounding box center [190, 85] width 49 height 12
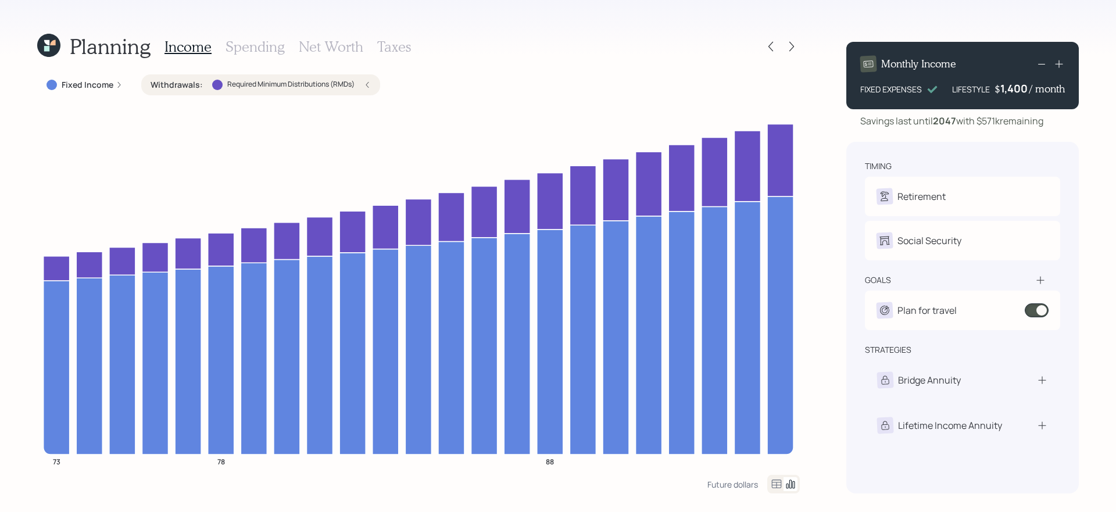
click at [186, 84] on label "Withdrawals :" at bounding box center [176, 85] width 52 height 12
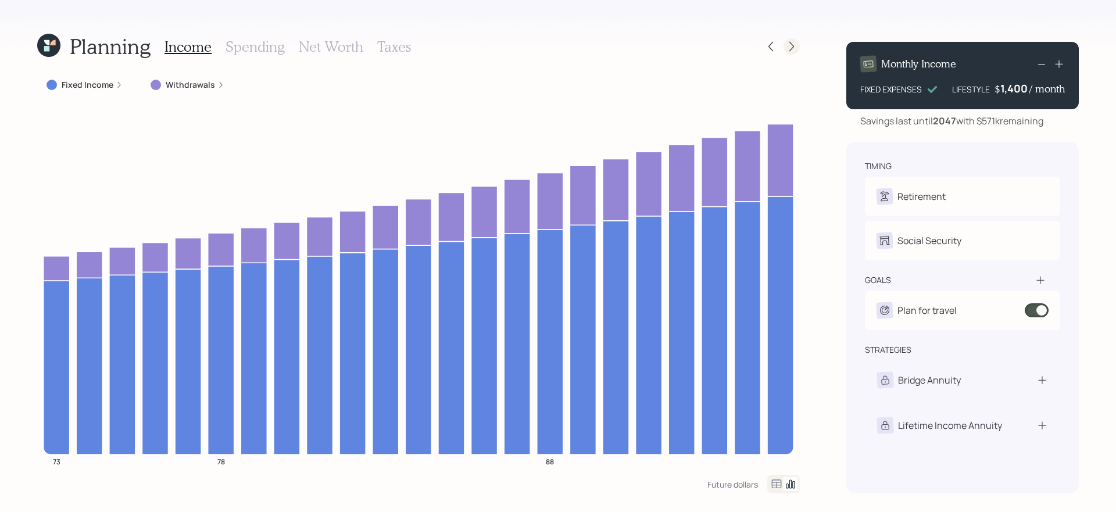
click at [791, 42] on icon at bounding box center [792, 47] width 12 height 12
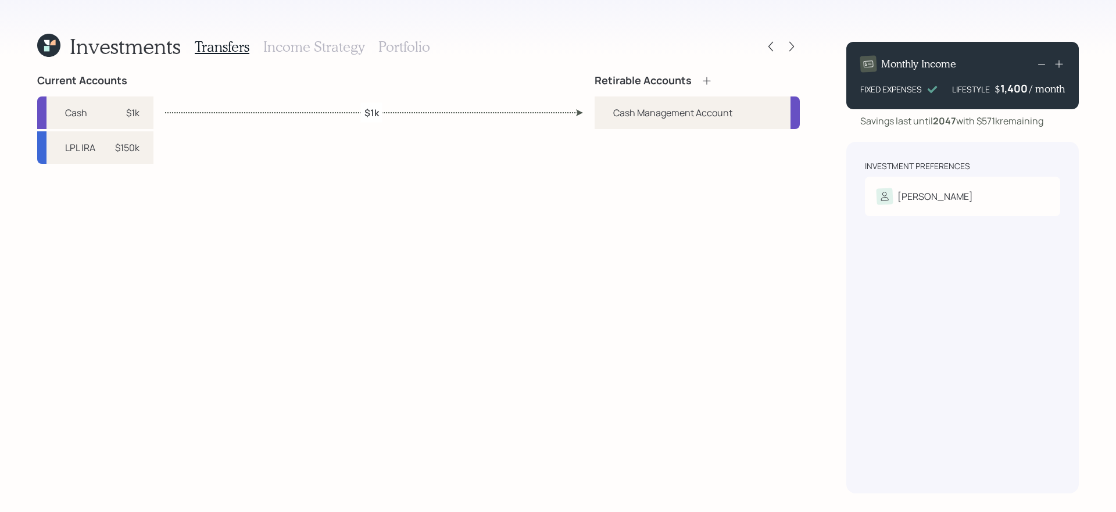
click at [706, 77] on icon at bounding box center [707, 81] width 12 height 12
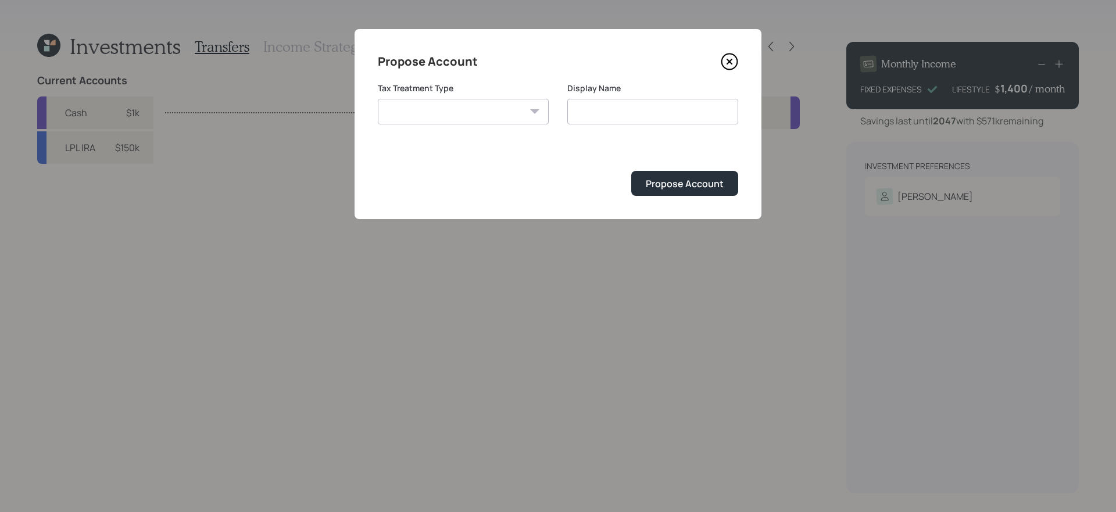
click at [473, 106] on select "[PERSON_NAME] Taxable Traditional" at bounding box center [463, 112] width 171 height 26
select select "traditional"
click at [378, 99] on select "[PERSON_NAME] Taxable Traditional" at bounding box center [463, 112] width 171 height 26
type input "Traditional"
click at [687, 184] on div "Propose Account" at bounding box center [685, 183] width 78 height 13
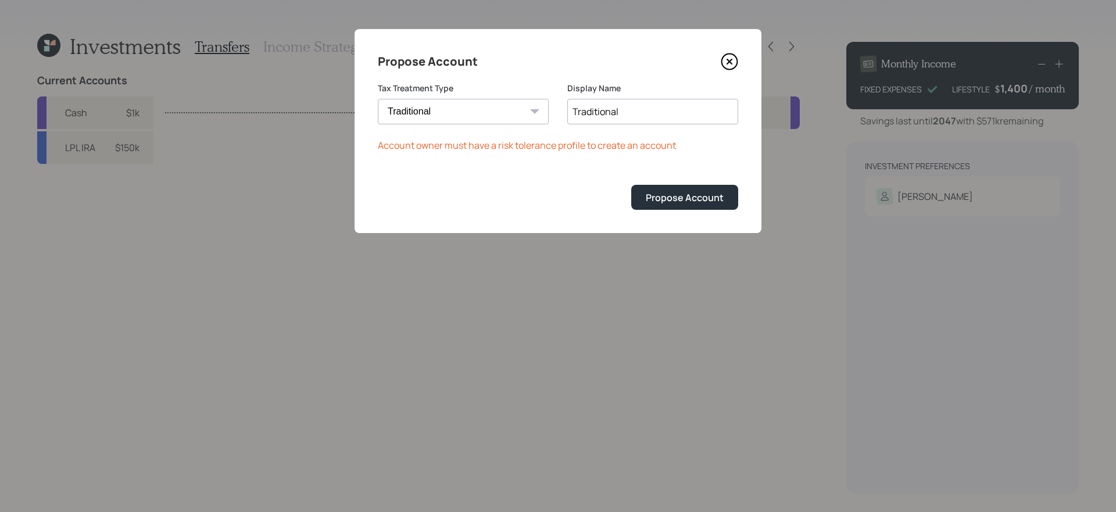
click at [725, 61] on icon at bounding box center [729, 61] width 17 height 17
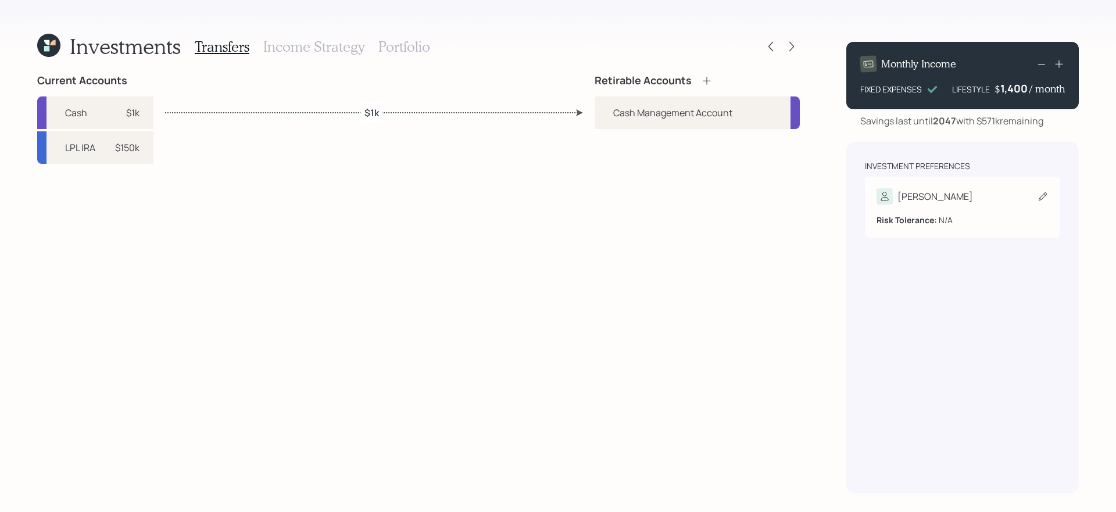
click at [854, 203] on div "[PERSON_NAME]" at bounding box center [962, 196] width 172 height 16
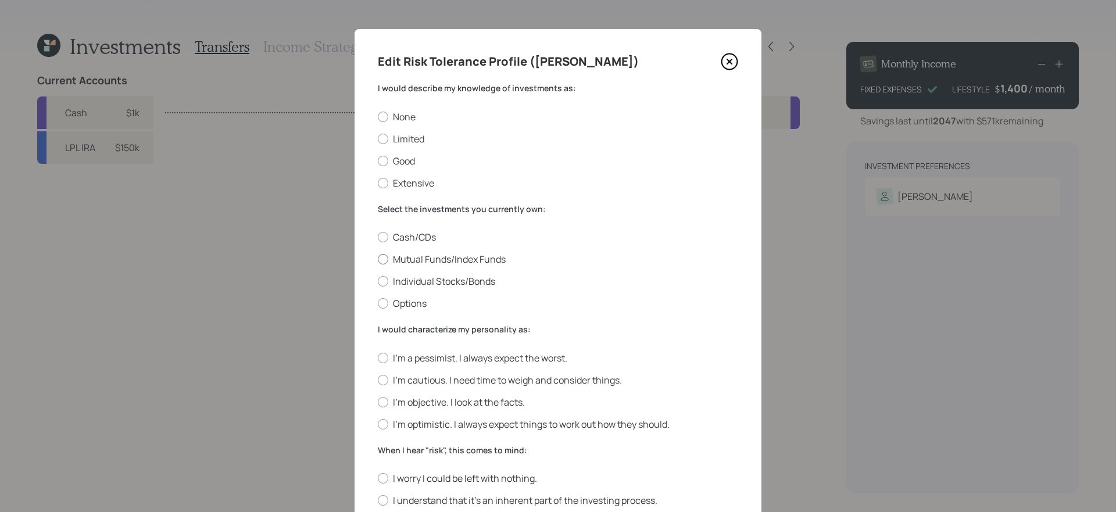
click at [485, 259] on label "Mutual Funds/Index Funds" at bounding box center [558, 259] width 360 height 13
click at [378, 259] on input "Mutual Funds/Index Funds" at bounding box center [377, 259] width 1 height 1
radio input "true"
click at [678, 137] on label "Limited" at bounding box center [558, 138] width 360 height 13
click at [378, 138] on input "Limited" at bounding box center [377, 138] width 1 height 1
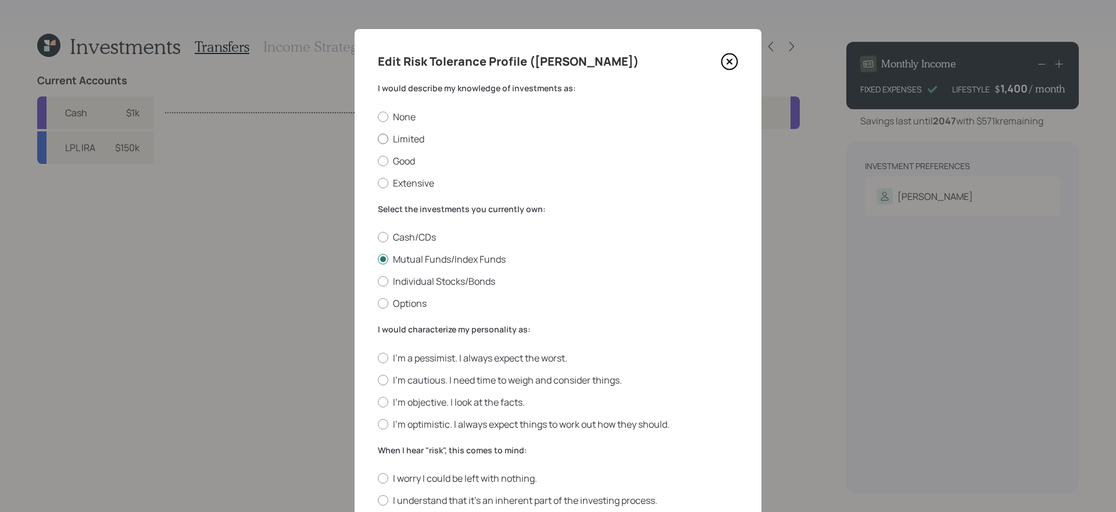
radio input "true"
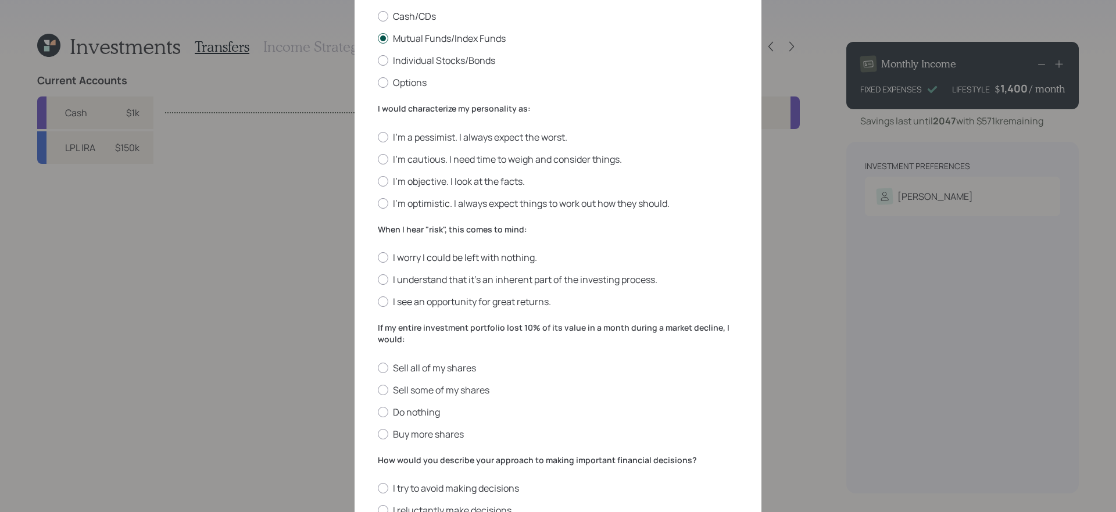
scroll to position [222, 0]
click at [506, 195] on div "I'm a pessimist. I always expect the worst. I'm cautious. I need time to weigh …" at bounding box center [558, 169] width 360 height 79
click at [506, 202] on label "I'm optimistic. I always expect things to work out how they should." at bounding box center [558, 202] width 360 height 13
click at [378, 202] on input "I'm optimistic. I always expect things to work out how they should." at bounding box center [377, 202] width 1 height 1
radio input "true"
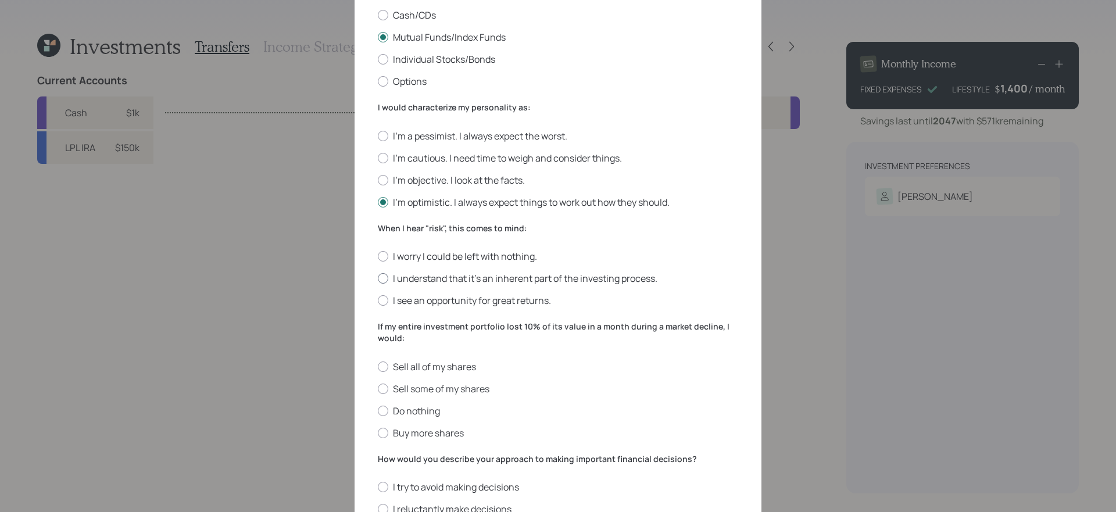
click at [645, 279] on label "I understand that it’s an inherent part of the investing process." at bounding box center [558, 278] width 360 height 13
click at [378, 279] on input "I understand that it’s an inherent part of the investing process." at bounding box center [377, 278] width 1 height 1
radio input "true"
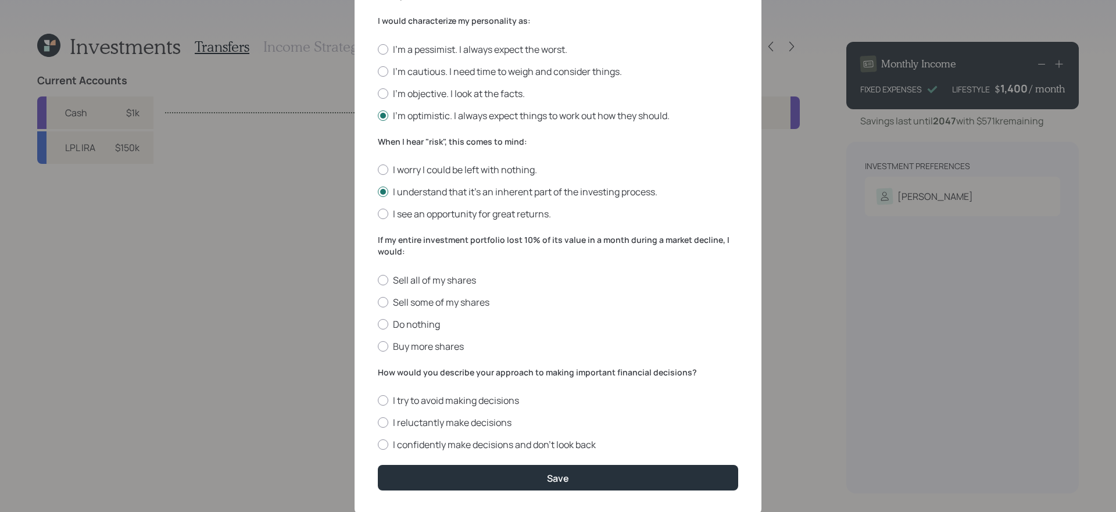
scroll to position [309, 0]
click at [678, 341] on label "Buy more shares" at bounding box center [558, 345] width 360 height 13
click at [378, 345] on input "Buy more shares" at bounding box center [377, 345] width 1 height 1
radio input "true"
click at [508, 432] on label "I confidently make decisions and don’t look back" at bounding box center [558, 444] width 360 height 13
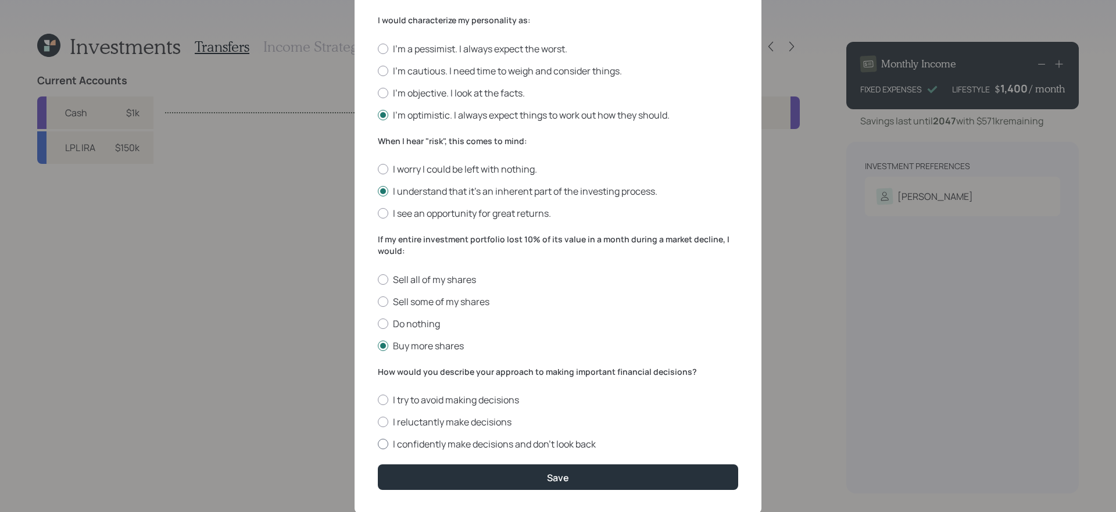
click at [378, 432] on input "I confidently make decisions and don’t look back" at bounding box center [377, 444] width 1 height 1
radio input "true"
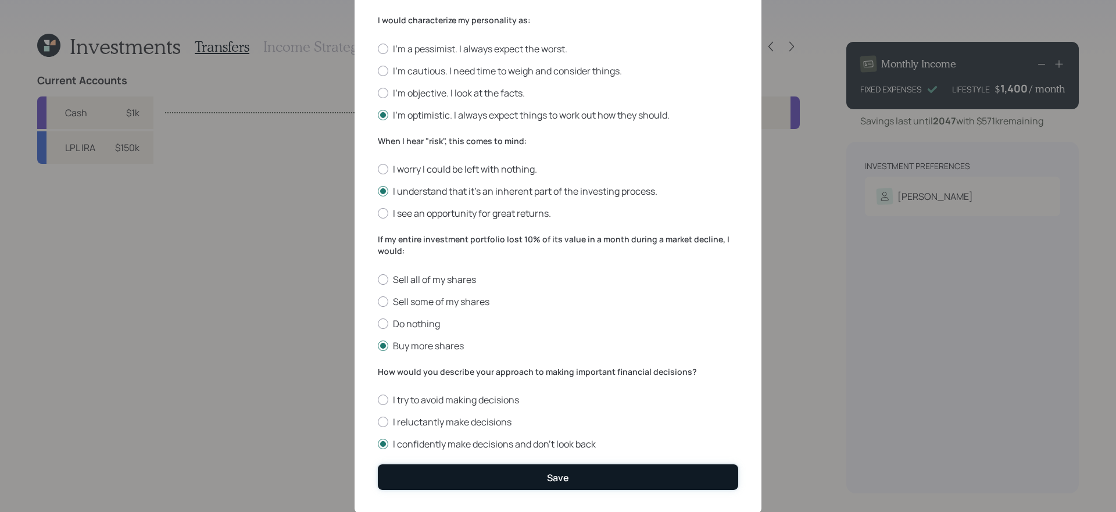
click at [510, 432] on button "Save" at bounding box center [558, 476] width 360 height 25
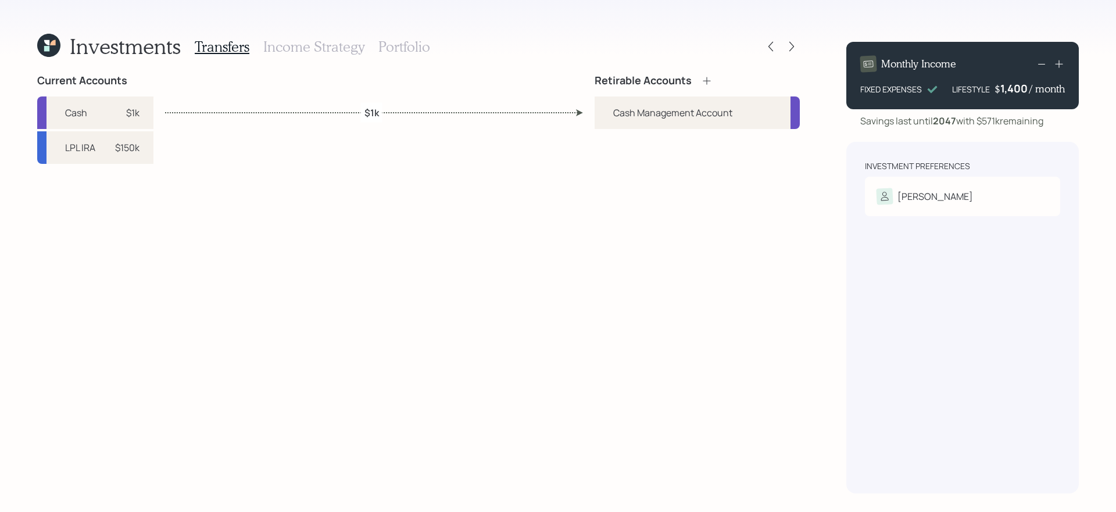
click at [705, 80] on icon at bounding box center [707, 81] width 12 height 12
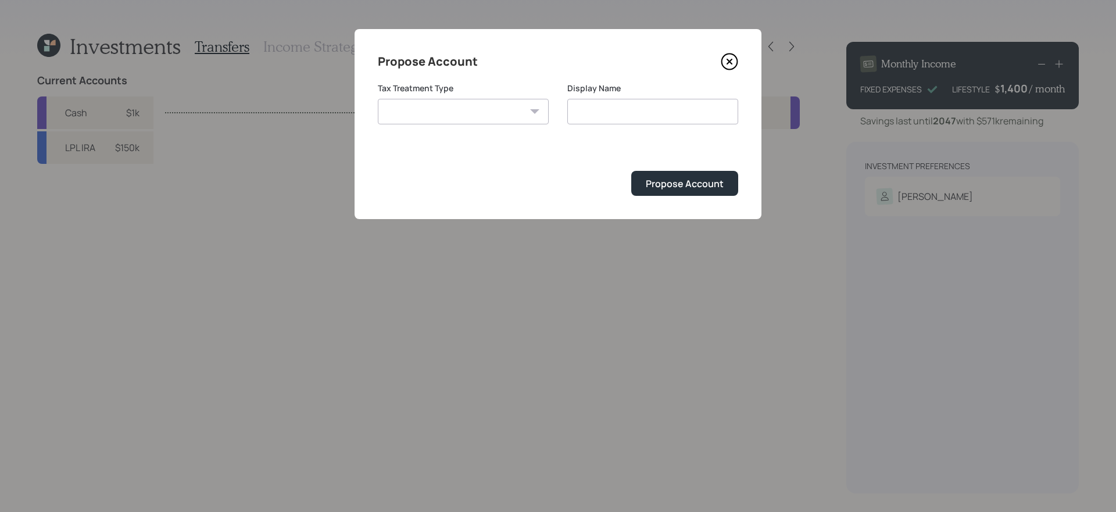
click at [469, 109] on select "[PERSON_NAME] Taxable Traditional" at bounding box center [463, 112] width 171 height 26
select select "traditional"
click at [378, 99] on select "[PERSON_NAME] Taxable Traditional" at bounding box center [463, 112] width 171 height 26
type input "Traditional"
click at [676, 180] on div "Propose Account" at bounding box center [685, 183] width 78 height 13
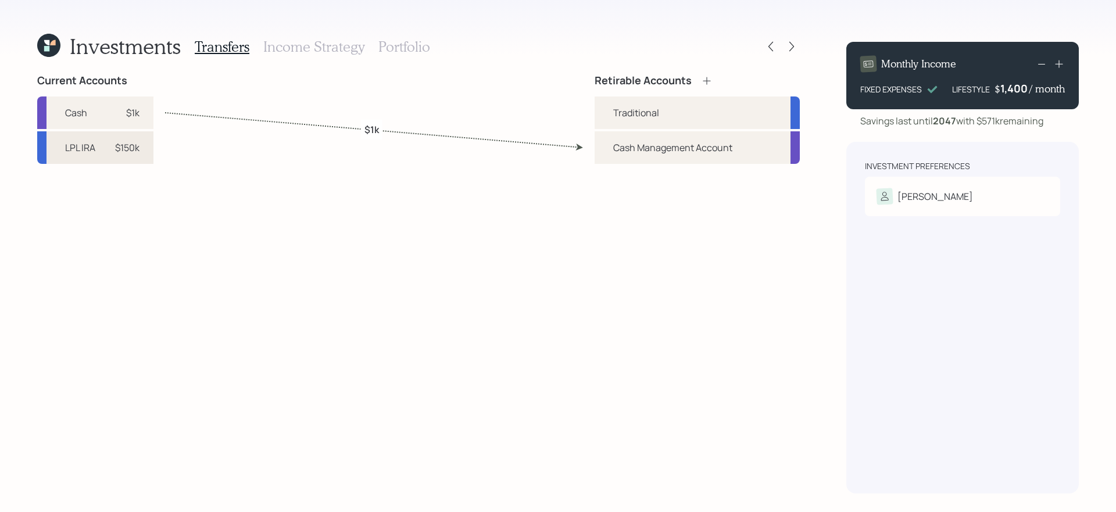
click at [113, 151] on div "$150k" at bounding box center [122, 148] width 35 height 14
click at [665, 113] on div "Traditional" at bounding box center [696, 112] width 205 height 33
select select "0252802d-ed38-433f-b503-c2f5b3fe7276"
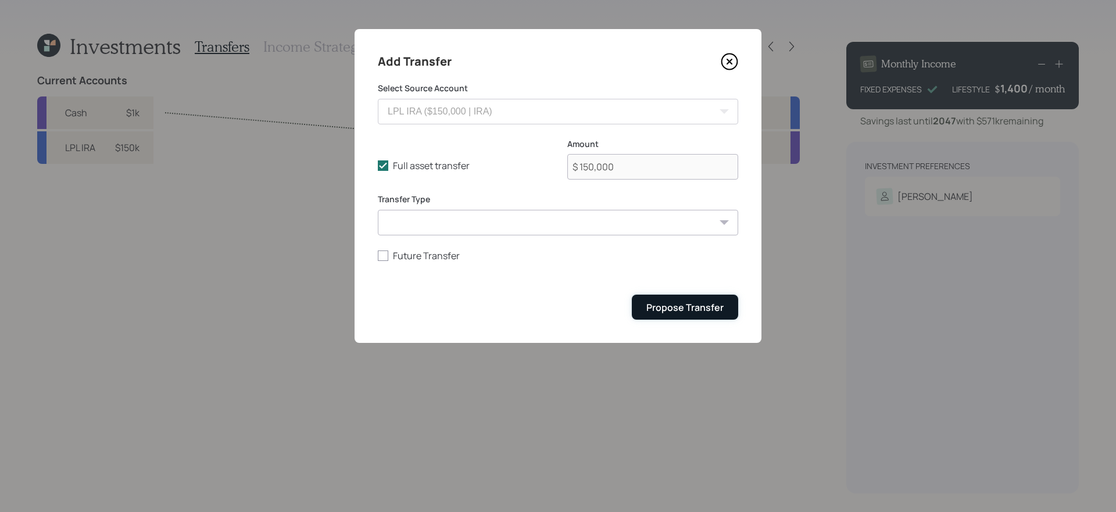
click at [680, 305] on div "Propose Transfer" at bounding box center [684, 307] width 77 height 13
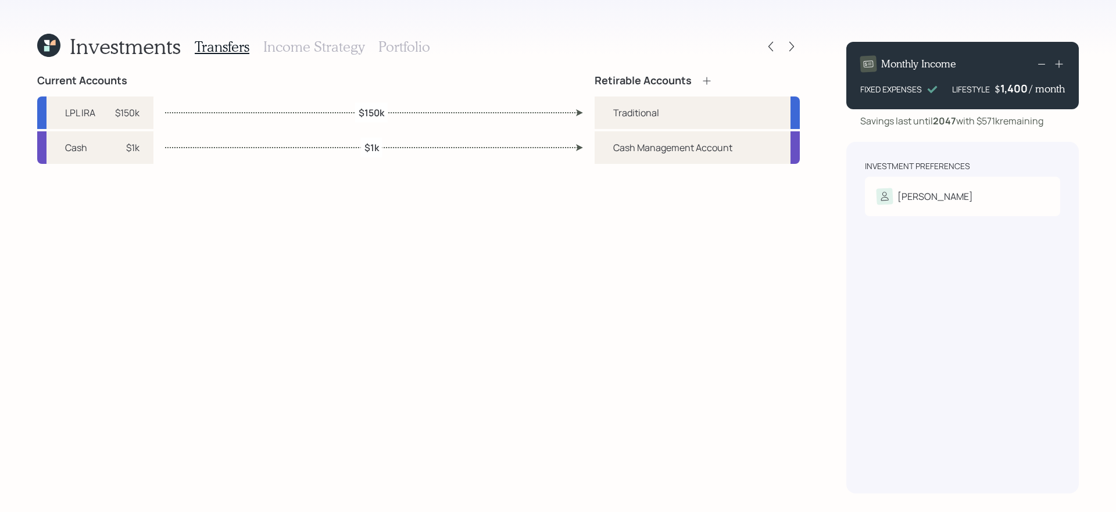
click at [330, 45] on h3 "Income Strategy" at bounding box center [313, 46] width 101 height 17
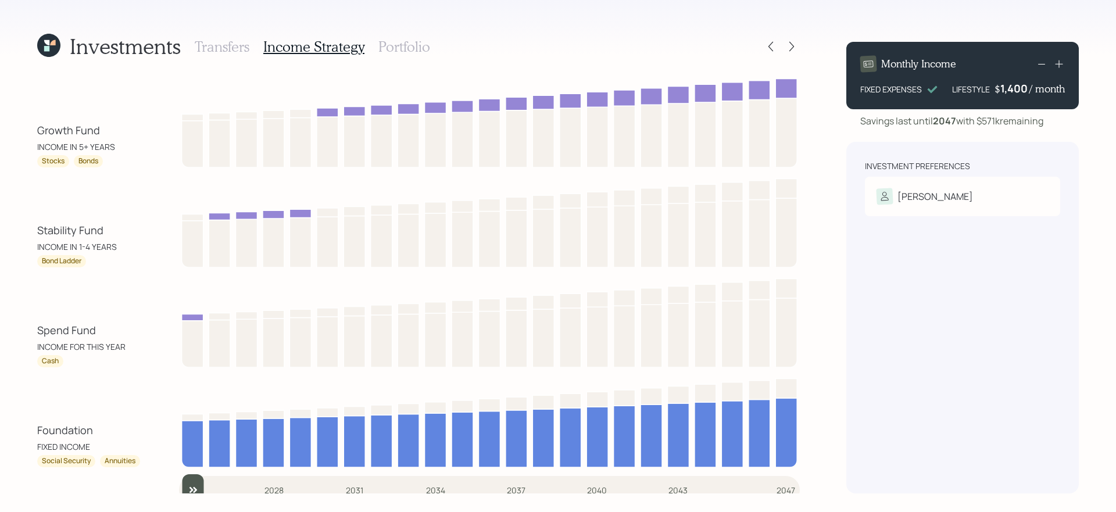
click at [406, 44] on h3 "Portfolio" at bounding box center [404, 46] width 52 height 17
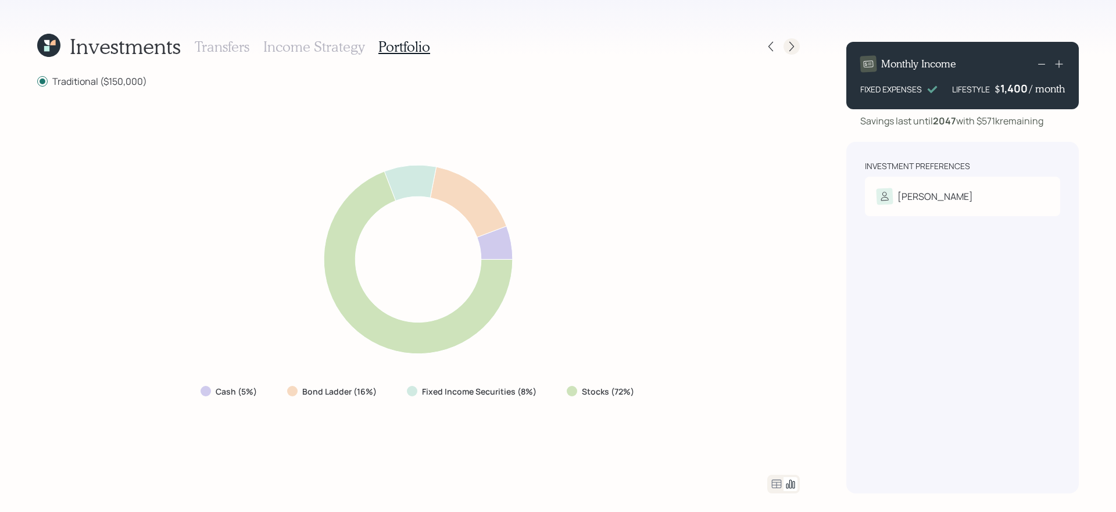
click at [793, 42] on icon at bounding box center [792, 47] width 12 height 12
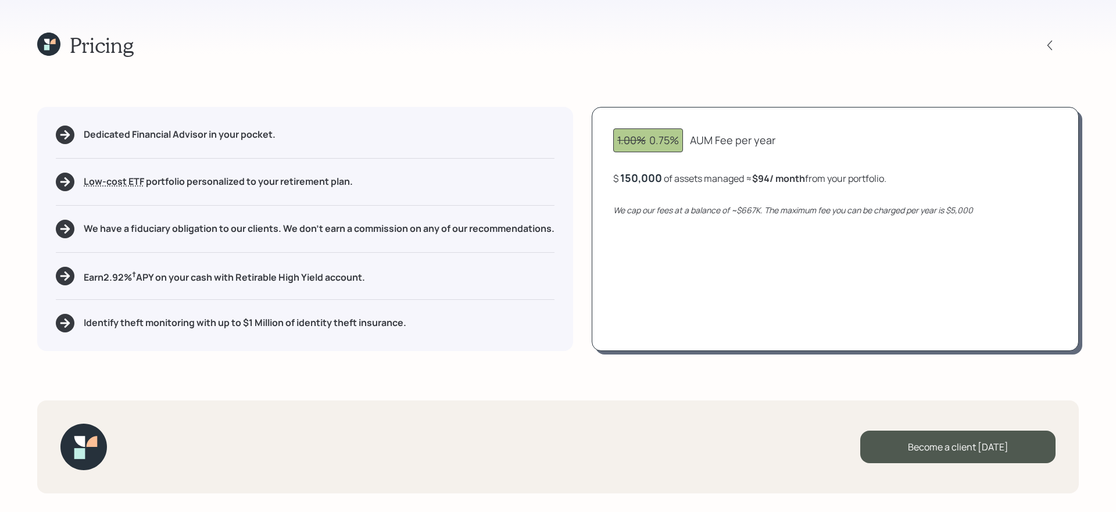
click at [297, 61] on div "Pricing Dedicated Financial Advisor in your pocket. Low-cost ETF Retirable uses…" at bounding box center [558, 256] width 1116 height 512
click at [50, 44] on icon at bounding box center [48, 44] width 23 height 23
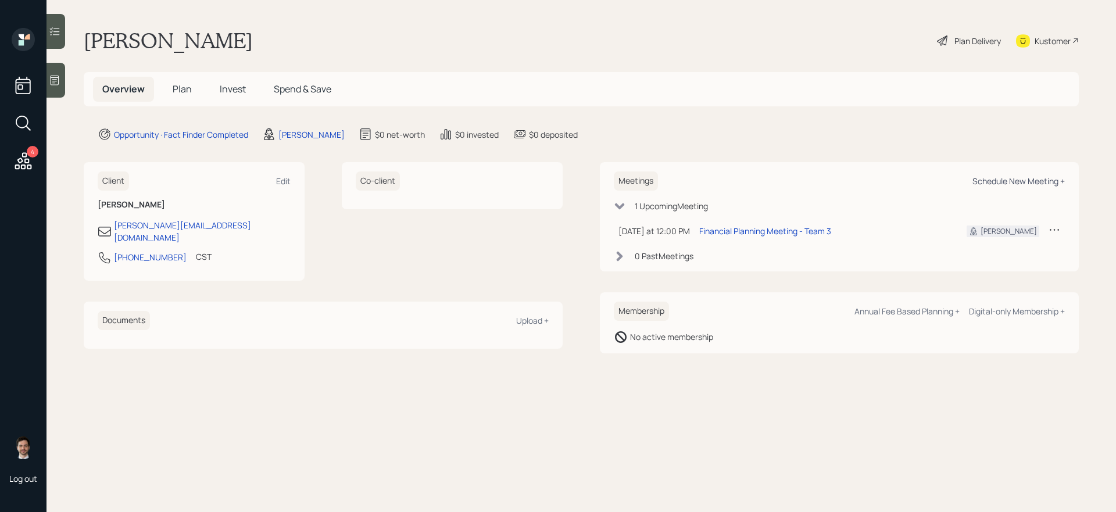
click at [854, 177] on div "Schedule New Meeting +" at bounding box center [1018, 180] width 92 height 11
select select "ef6b64e1-8f62-4a74-b865-a7df4b35b836"
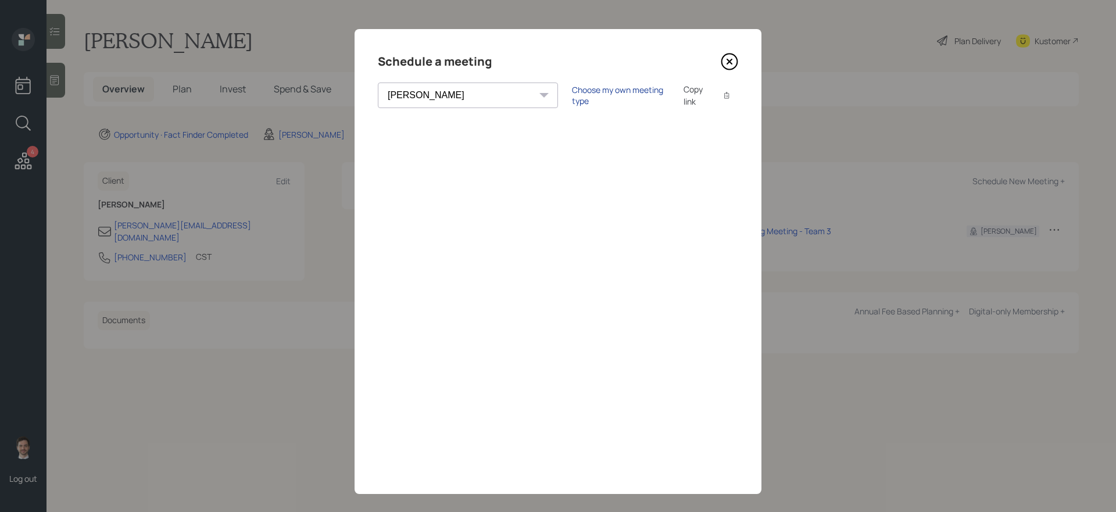
click at [586, 98] on div "Choose my own meeting type" at bounding box center [621, 95] width 98 height 22
click at [730, 58] on icon at bounding box center [729, 61] width 17 height 17
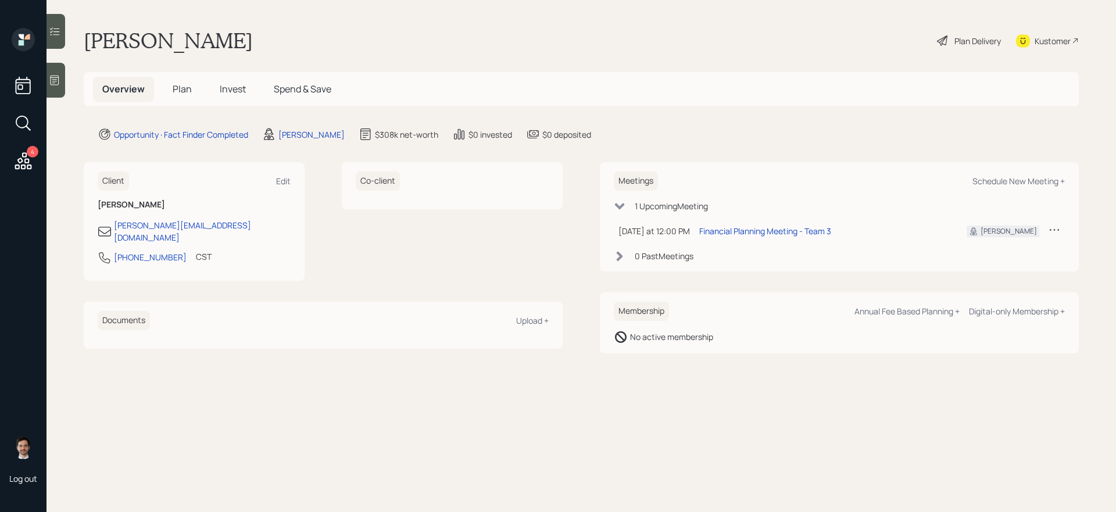
click at [184, 85] on span "Plan" at bounding box center [182, 89] width 19 height 13
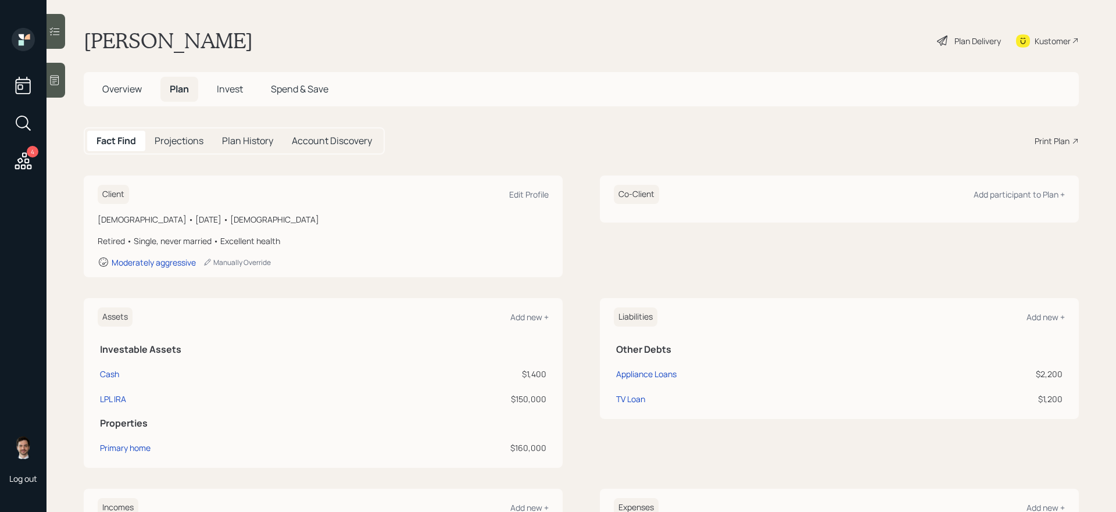
click at [854, 138] on div "Print Plan" at bounding box center [1051, 141] width 35 height 12
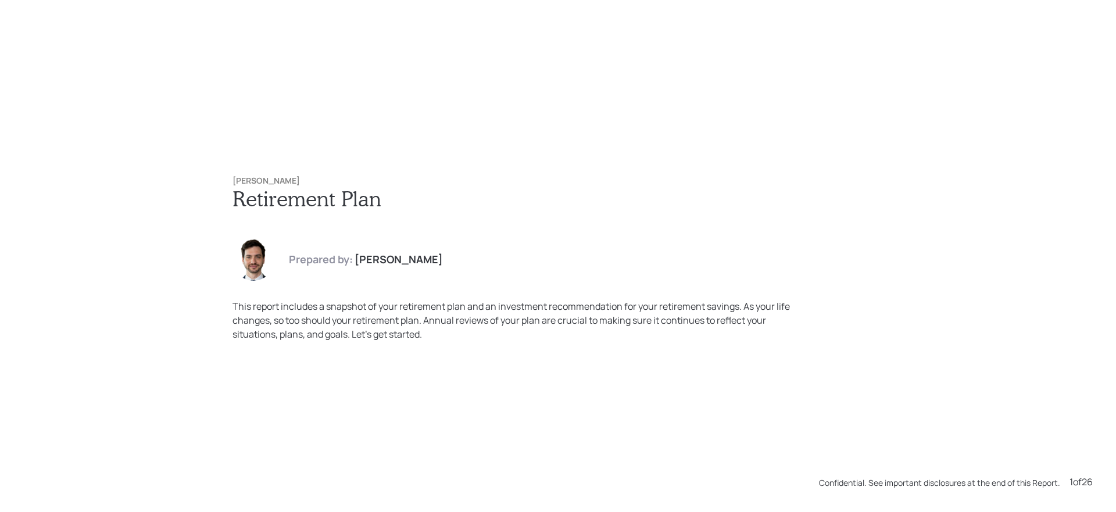
click at [593, 203] on h1 "Retirement Plan" at bounding box center [557, 198] width 651 height 25
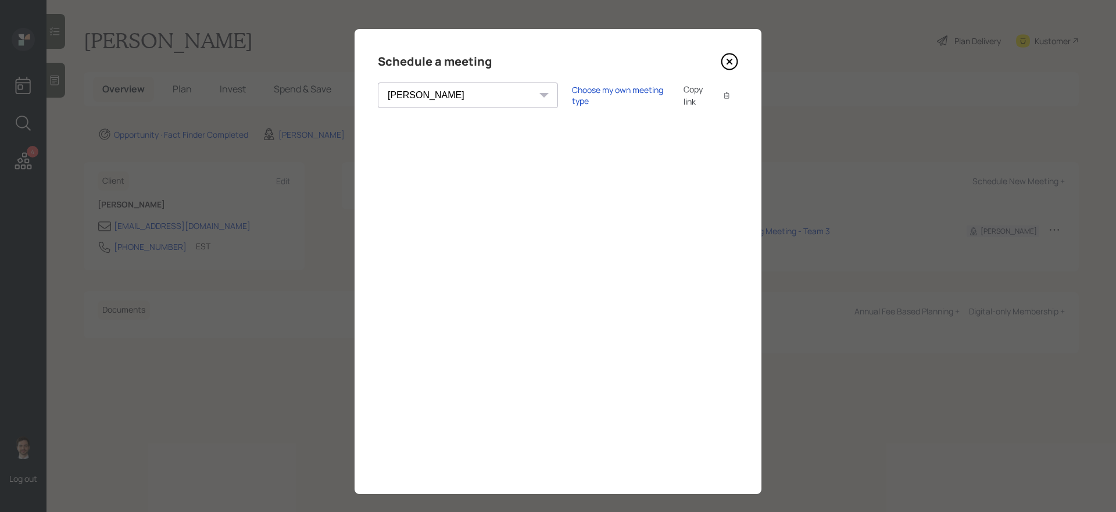
select select "ef6b64e1-8f62-4a74-b865-a7df4b35b836"
click at [732, 62] on icon at bounding box center [729, 61] width 17 height 17
